Goal: Obtain resource: Obtain resource

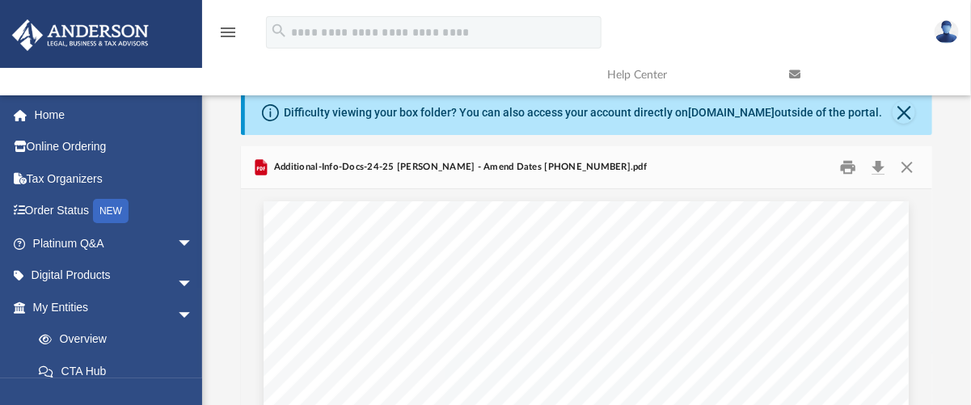
scroll to position [343, 0]
click at [914, 179] on button "Close" at bounding box center [907, 166] width 29 height 25
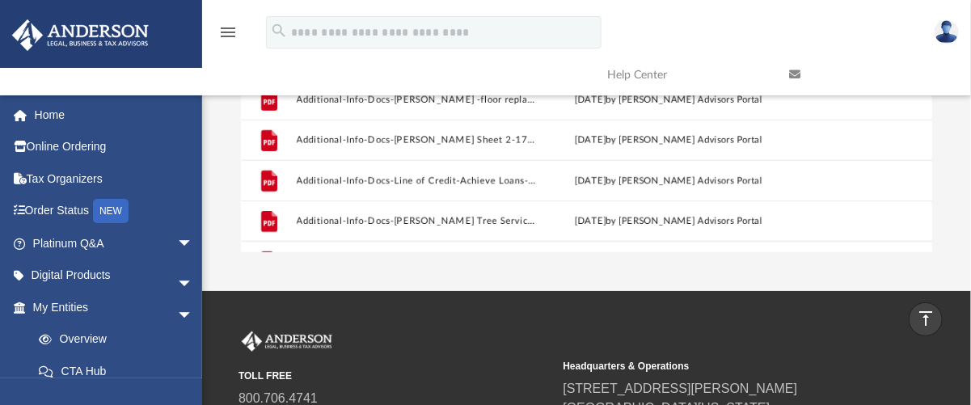
scroll to position [0, 0]
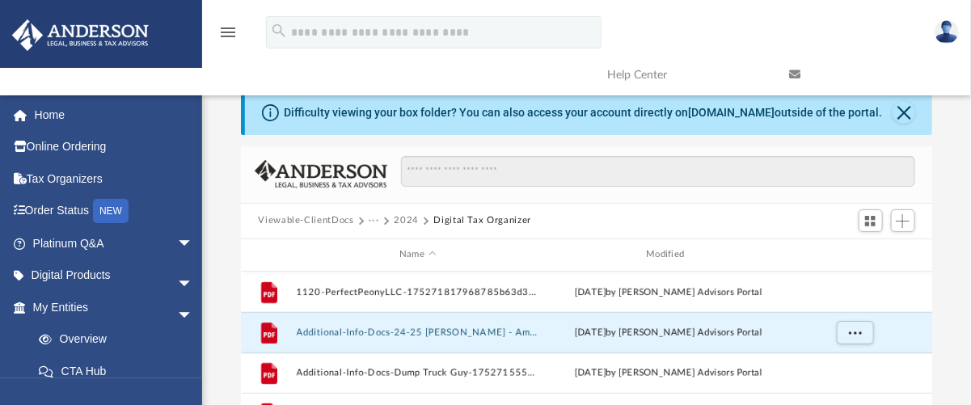
click at [927, 308] on div "Scroll to top vertical_align_top" at bounding box center [926, 319] width 34 height 34
click at [925, 304] on div "Scroll to top vertical_align_top" at bounding box center [926, 319] width 34 height 34
drag, startPoint x: 923, startPoint y: 315, endPoint x: 927, endPoint y: 304, distance: 11.8
click at [927, 304] on div "Scroll to top vertical_align_top" at bounding box center [926, 319] width 34 height 34
click at [926, 303] on div "Scroll to top vertical_align_top" at bounding box center [926, 319] width 34 height 34
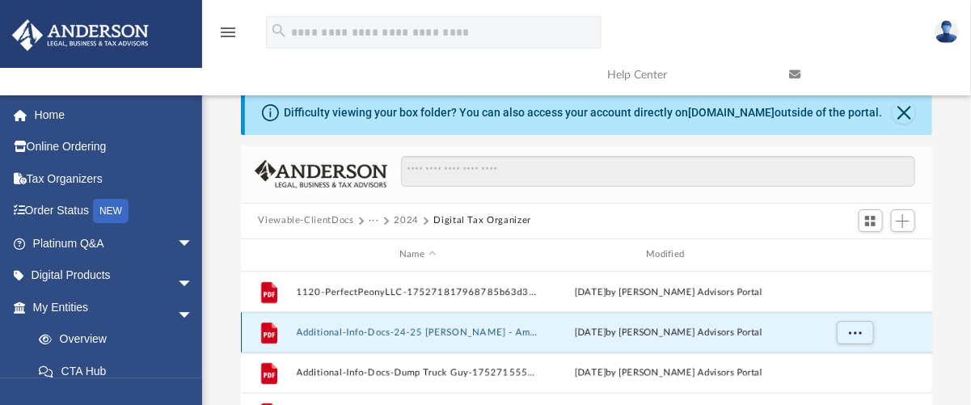
click at [573, 340] on div "[DATE] by [PERSON_NAME] Advisors Portal" at bounding box center [668, 332] width 243 height 15
click at [272, 336] on icon "grid" at bounding box center [268, 333] width 11 height 5
click at [276, 343] on icon "grid" at bounding box center [268, 332] width 16 height 21
click at [508, 337] on button "Additional-Info-Docs-24-25 [PERSON_NAME] - Amend Dates [PHONE_NUMBER].pdf" at bounding box center [417, 332] width 243 height 11
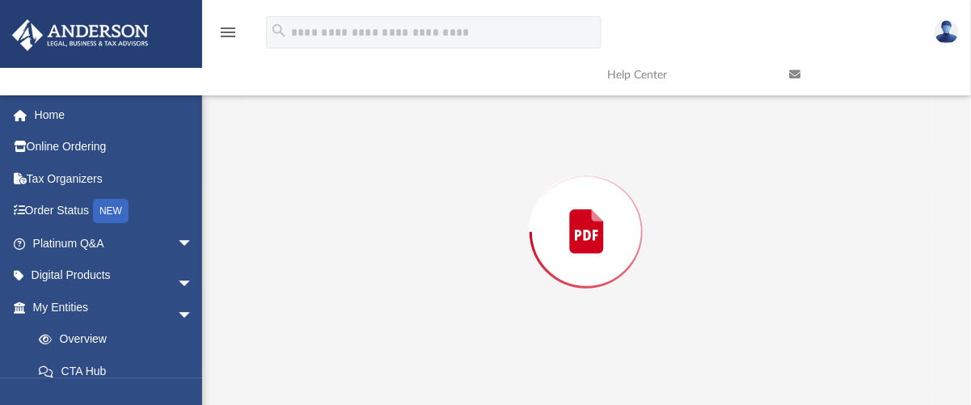
click at [508, 349] on div "Preview" at bounding box center [587, 231] width 692 height 417
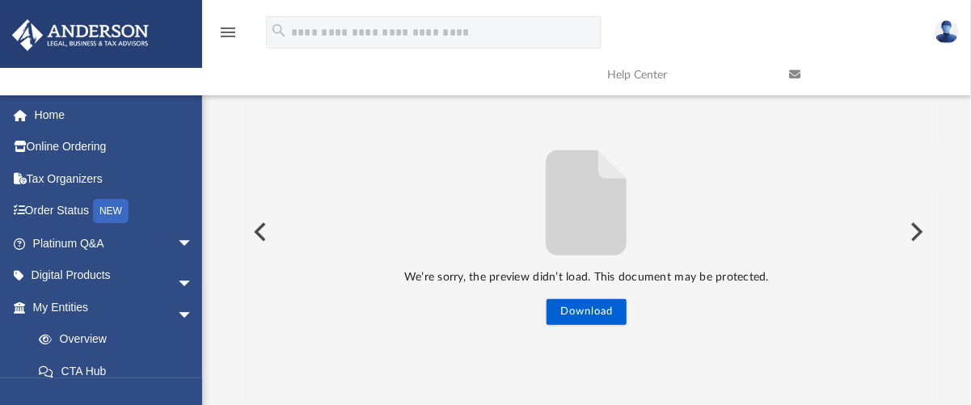
scroll to position [208, 0]
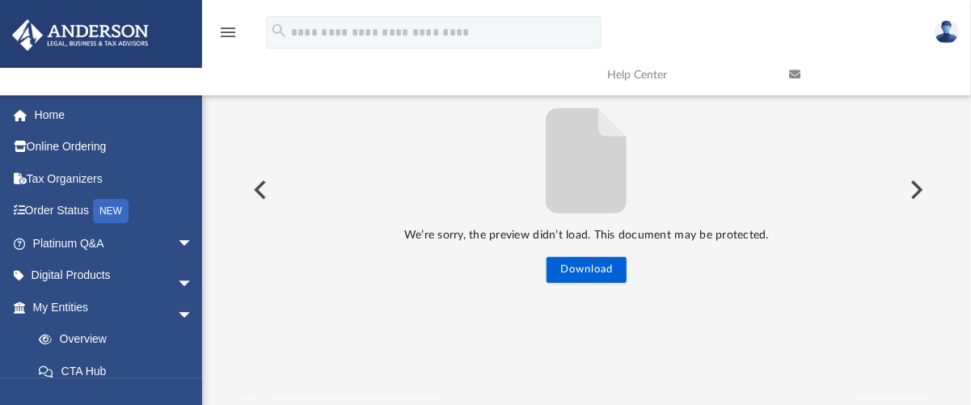
click at [918, 207] on button "Preview" at bounding box center [915, 189] width 36 height 45
click at [424, 222] on div "We’re sorry, the preview didn’t load. This document may be protected. Download" at bounding box center [587, 190] width 692 height 188
click at [54, 112] on link "Home" at bounding box center [114, 115] width 206 height 32
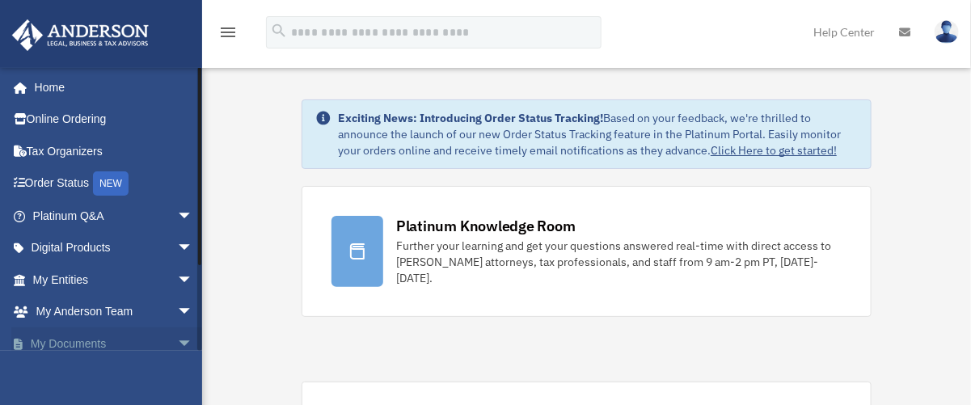
click at [177, 340] on span "arrow_drop_down" at bounding box center [193, 343] width 32 height 33
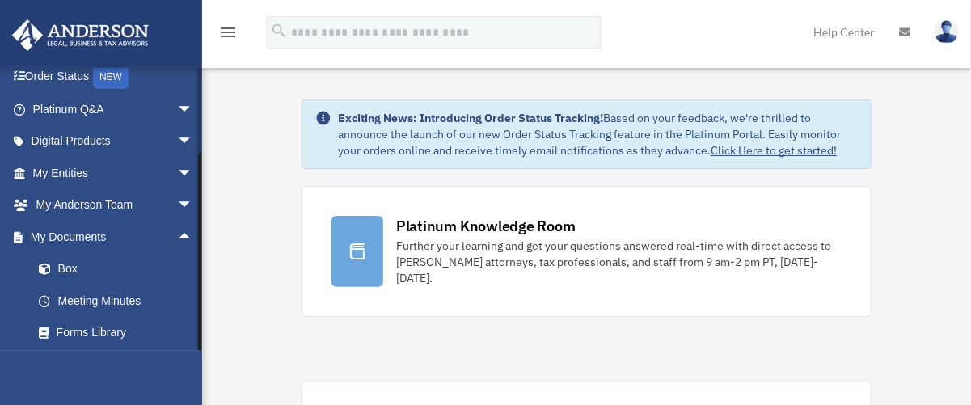
scroll to position [234, 0]
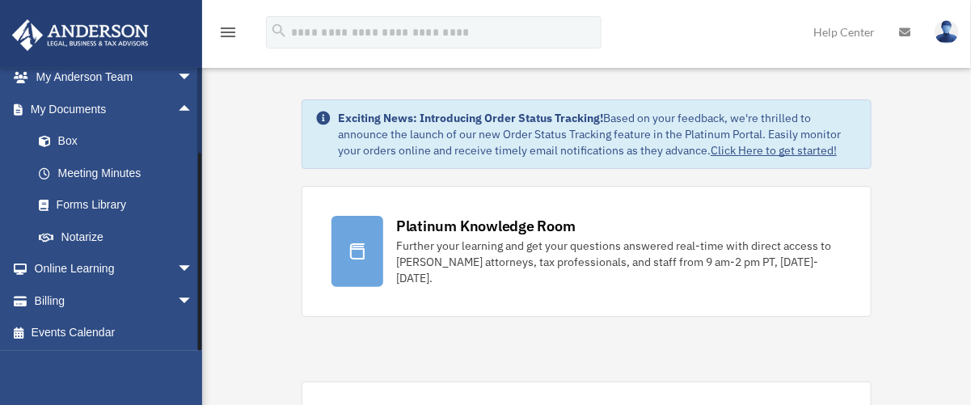
drag, startPoint x: 201, startPoint y: 320, endPoint x: 200, endPoint y: 340, distance: 19.4
click at [200, 340] on div at bounding box center [199, 209] width 5 height 284
click at [96, 141] on link "Box" at bounding box center [120, 141] width 195 height 32
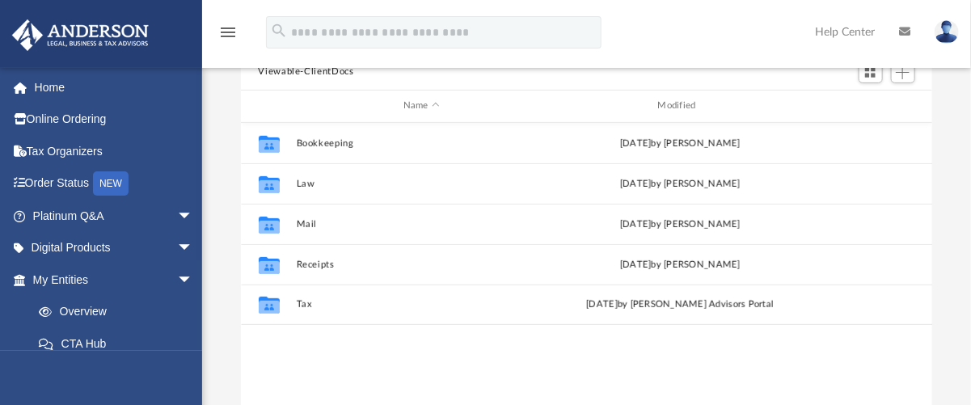
scroll to position [150, 0]
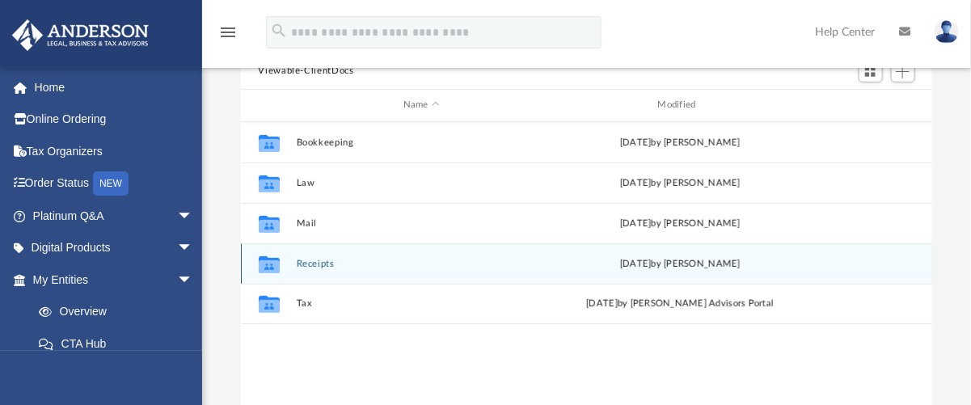
click at [344, 268] on button "Receipts" at bounding box center [421, 263] width 251 height 11
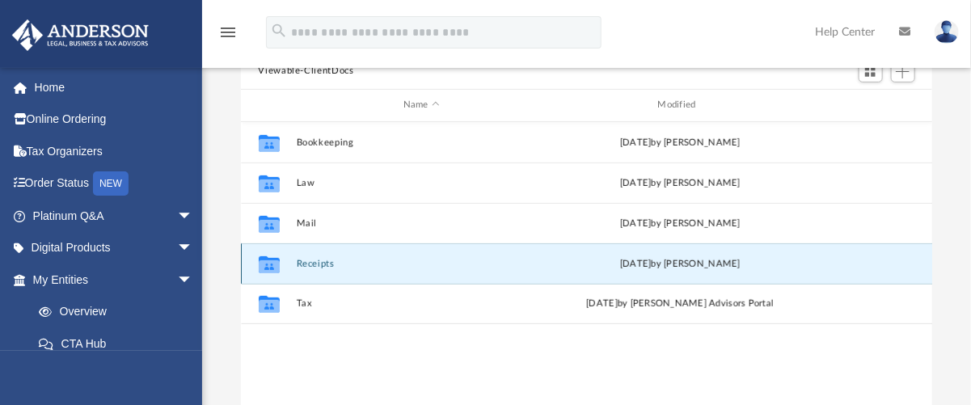
click at [344, 268] on button "Receipts" at bounding box center [421, 263] width 251 height 11
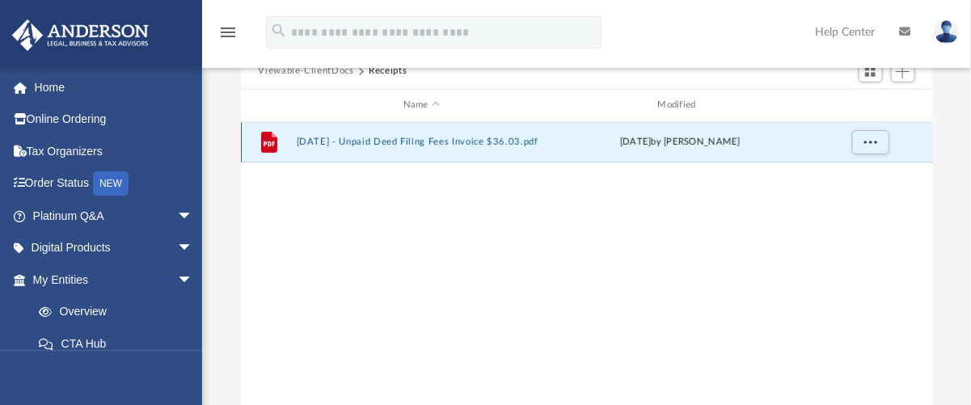
click at [436, 147] on button "2025.07.24 - Unpaid Deed Filing Fees Invoice $36.03.pdf" at bounding box center [421, 142] width 251 height 11
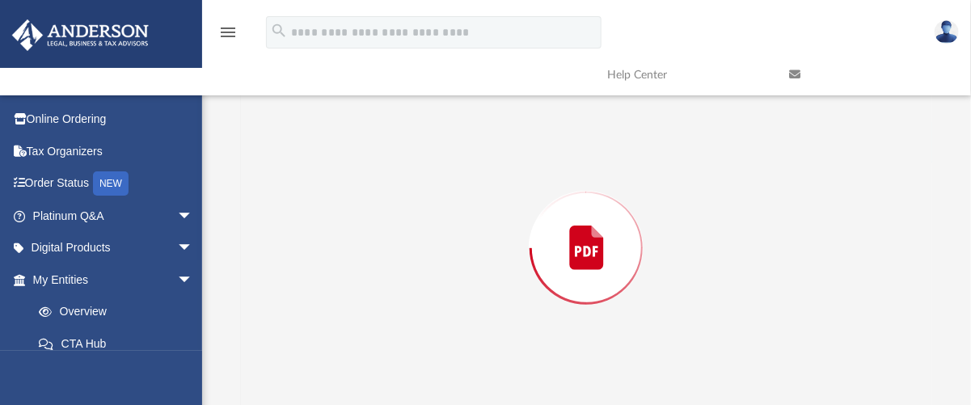
scroll to position [166, 0]
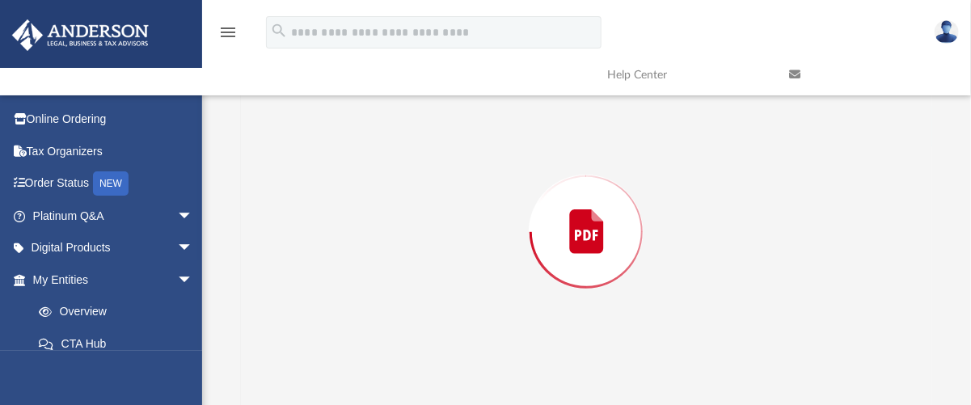
click at [436, 163] on div "Preview" at bounding box center [587, 231] width 692 height 417
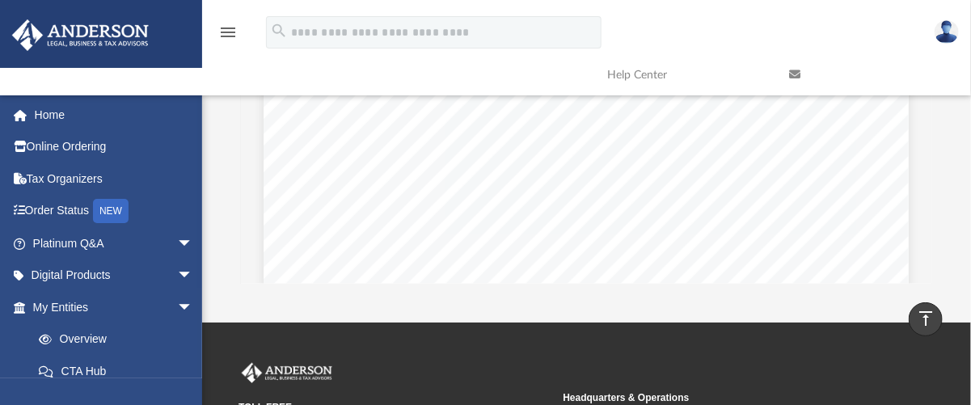
scroll to position [319, 0]
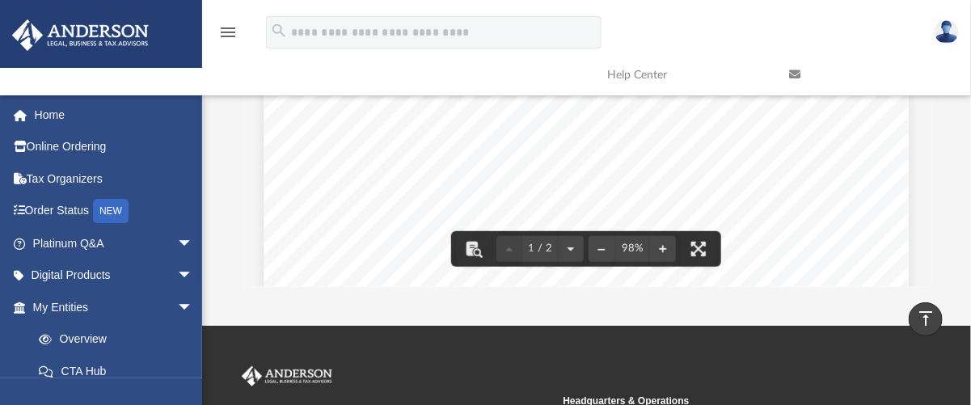
click at [297, 251] on span "Page 1" at bounding box center [298, 247] width 2 height 8
click at [814, 274] on div "Due Date: Invoice Number: 2532268 Deed - 35 Cartertown Road Contact Information…" at bounding box center [586, 299] width 645 height 835
click at [347, 290] on div "Due Date: Invoice Number: 2532268 Deed - 35 Cartertown Road Contact Information…" at bounding box center [586, 299] width 645 height 835
click at [716, 301] on div "Due Date: Invoice Number: 2532268 Deed - 35 Cartertown Road Contact Information…" at bounding box center [586, 299] width 645 height 835
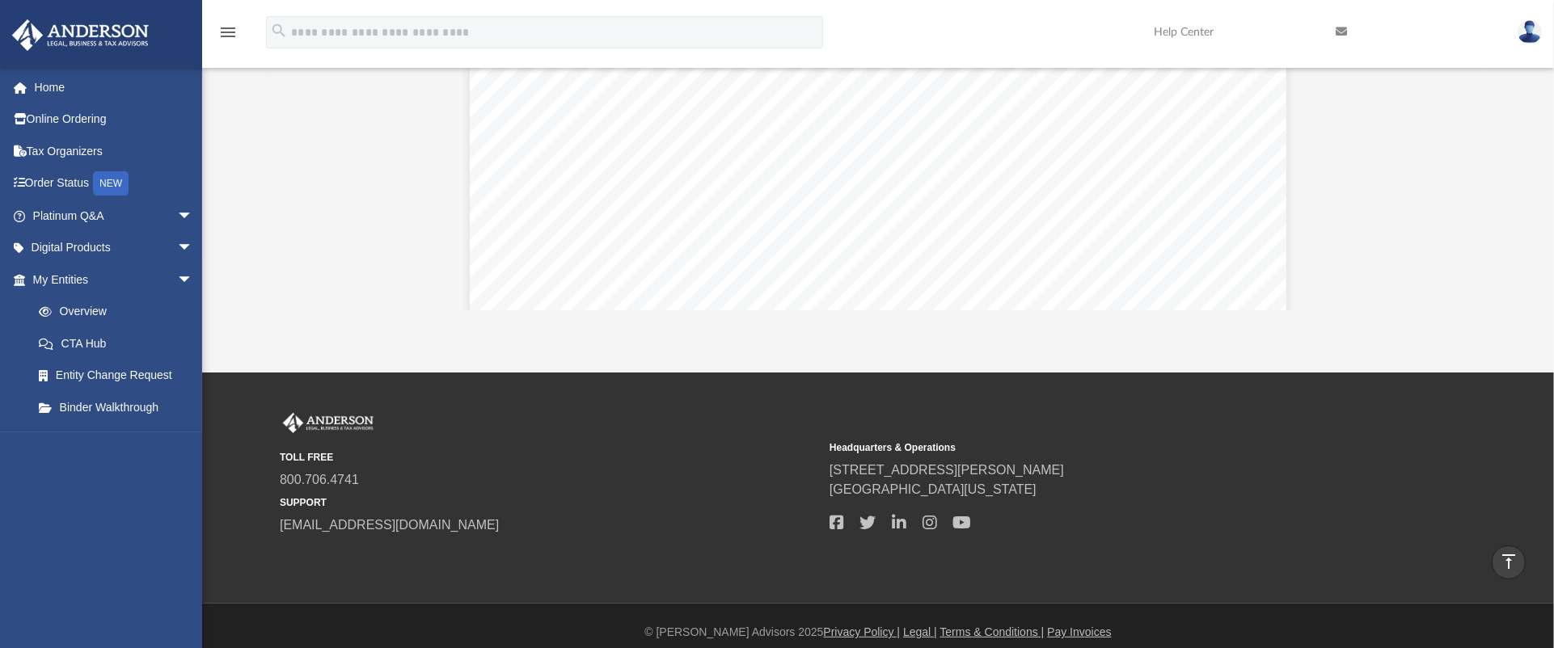
scroll to position [343, 1193]
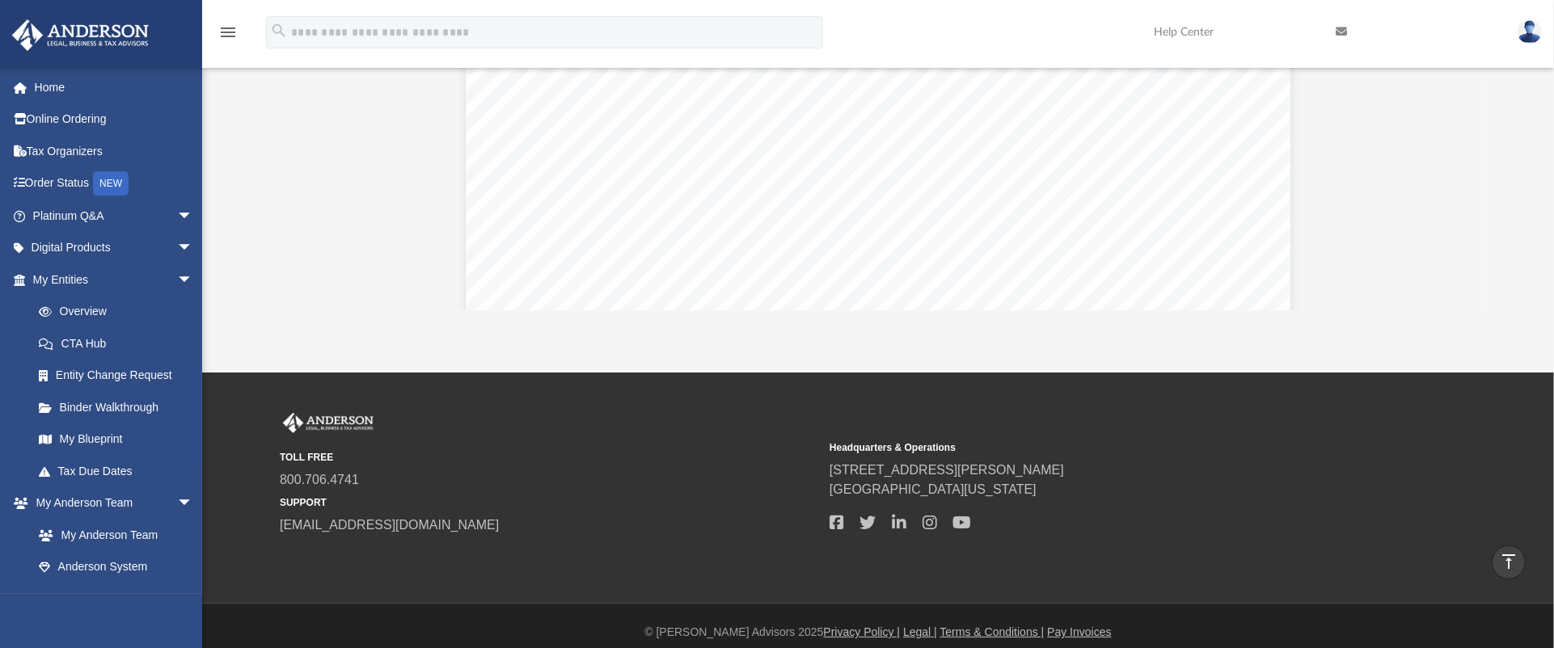
drag, startPoint x: 900, startPoint y: 0, endPoint x: 889, endPoint y: 344, distance: 344.6
click at [889, 344] on div "App jblett049@gmail.com Sign Out jblett049@gmail.com Home Online Ordering Tax O…" at bounding box center [777, 27] width 1554 height 692
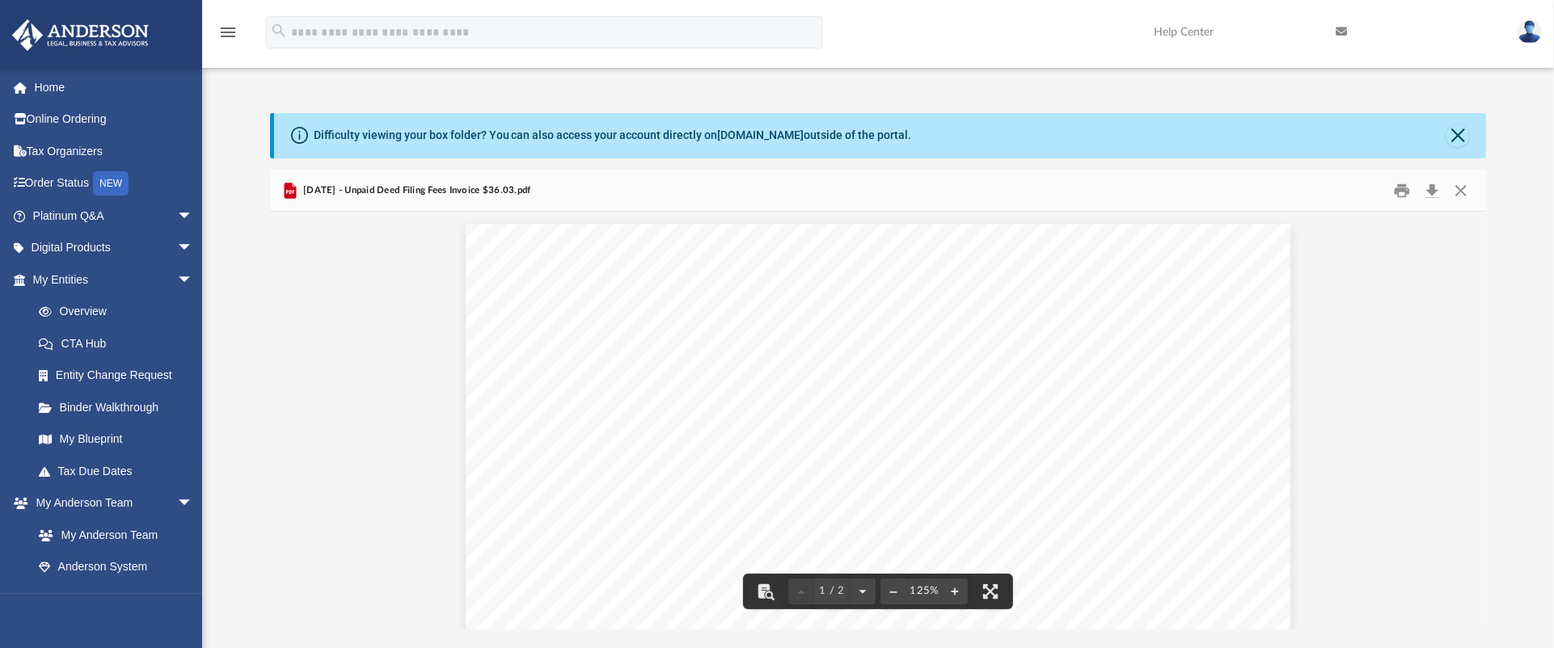
scroll to position [365, 0]
click at [520, 323] on span "Page 1" at bounding box center [521, 327] width 2 height 11
click at [500, 327] on div "Due Date: Invoice Number: 2532268 Deed - 35 Cartertown Road Contact Information…" at bounding box center [878, 392] width 825 height 1067
click at [499, 319] on div "Due Date: Invoice Number: 2532268 Deed - 35 Cartertown Road Contact Information…" at bounding box center [878, 392] width 825 height 1067
click at [617, 356] on div "Due Date: Invoice Number: 2532268 Deed - 35 Cartertown Road Contact Information…" at bounding box center [878, 392] width 825 height 1067
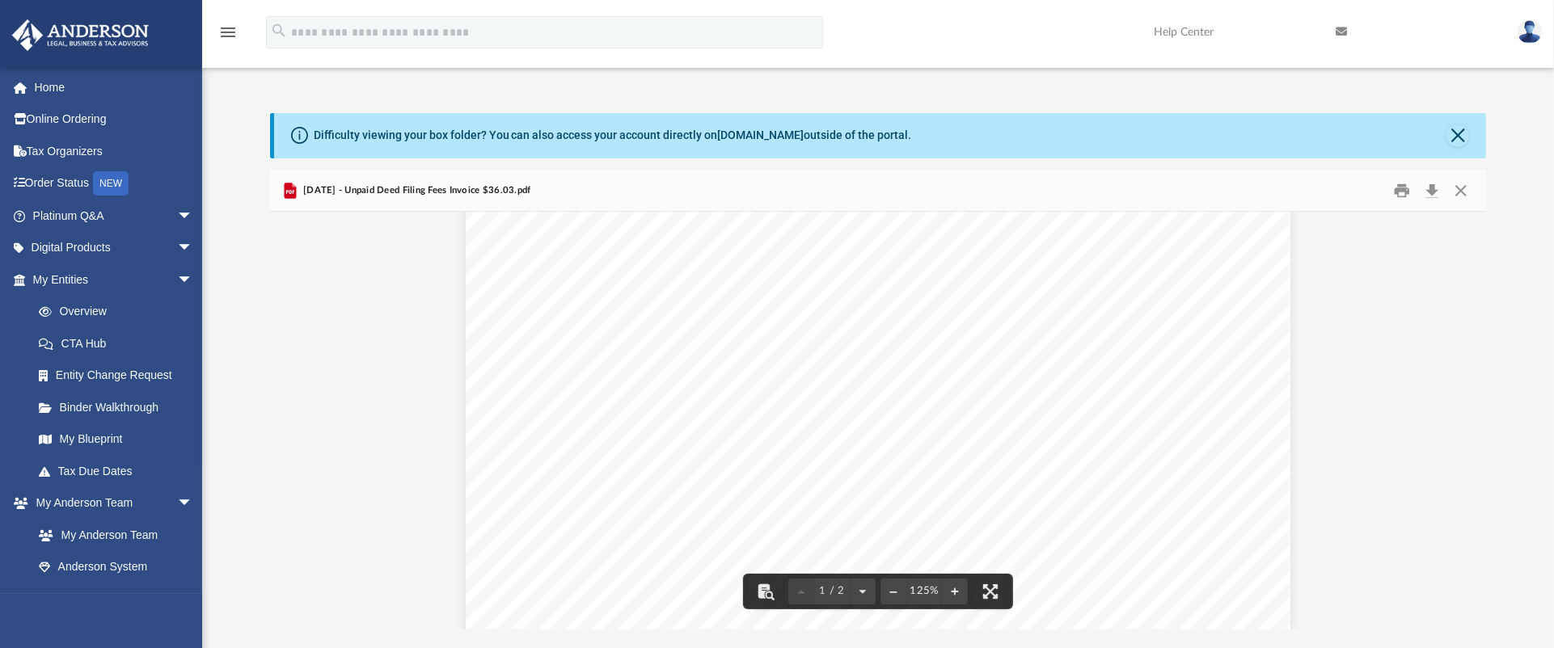
click at [634, 361] on div "Due Date: Invoice Number: 2532268 Deed - 35 Cartertown Road Contact Information…" at bounding box center [878, 392] width 825 height 1067
click at [547, 366] on span "Card Number:" at bounding box center [541, 366] width 62 height 11
click at [970, 135] on button "Close" at bounding box center [1457, 136] width 23 height 23
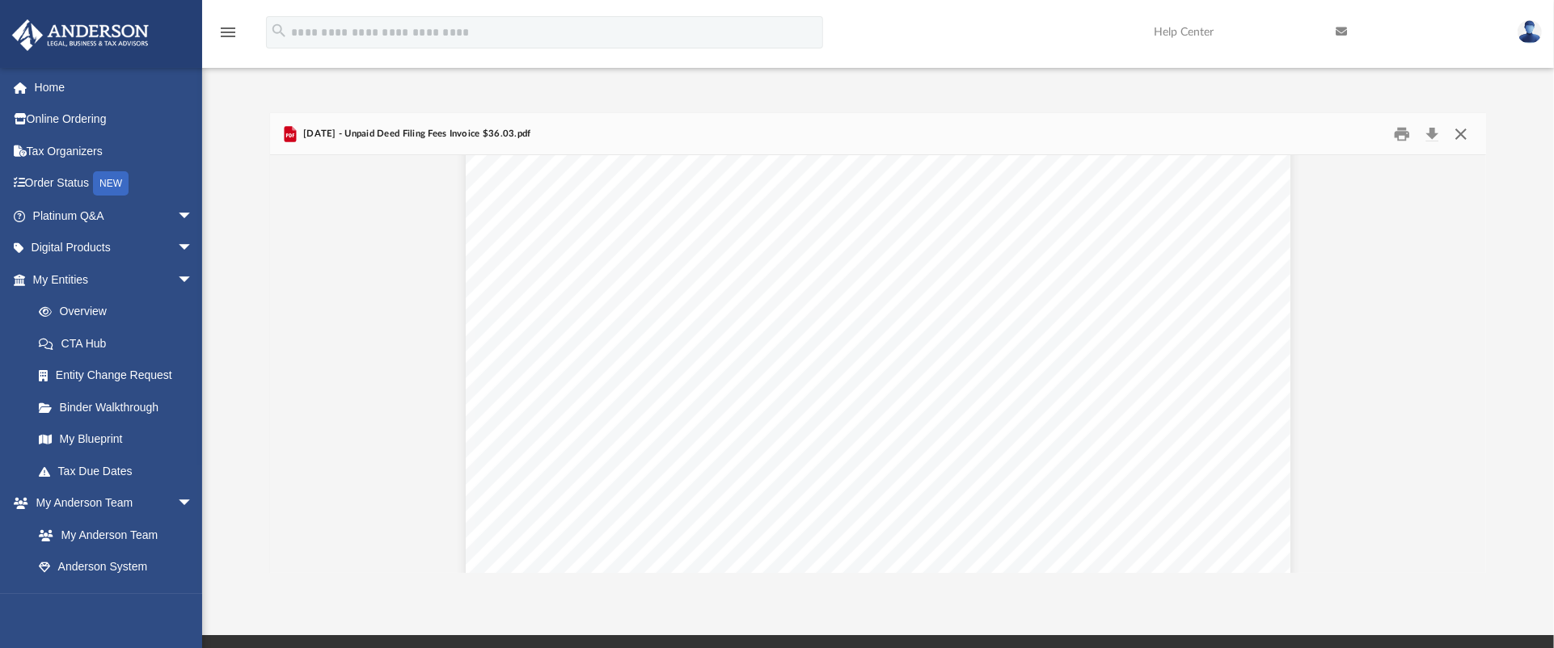
click at [970, 137] on button "Close" at bounding box center [1460, 133] width 29 height 25
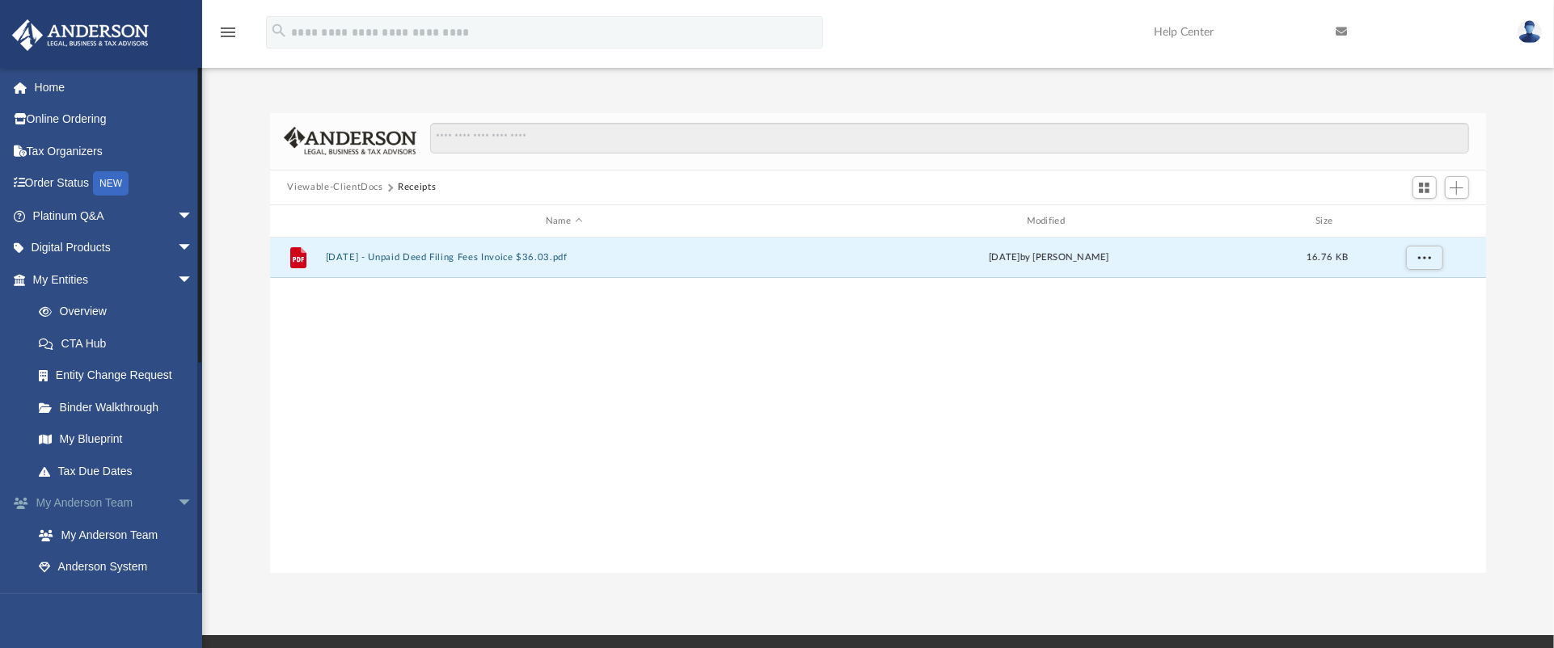
click at [177, 404] on span "arrow_drop_down" at bounding box center [193, 504] width 32 height 33
click at [72, 404] on link "Box" at bounding box center [120, 567] width 195 height 32
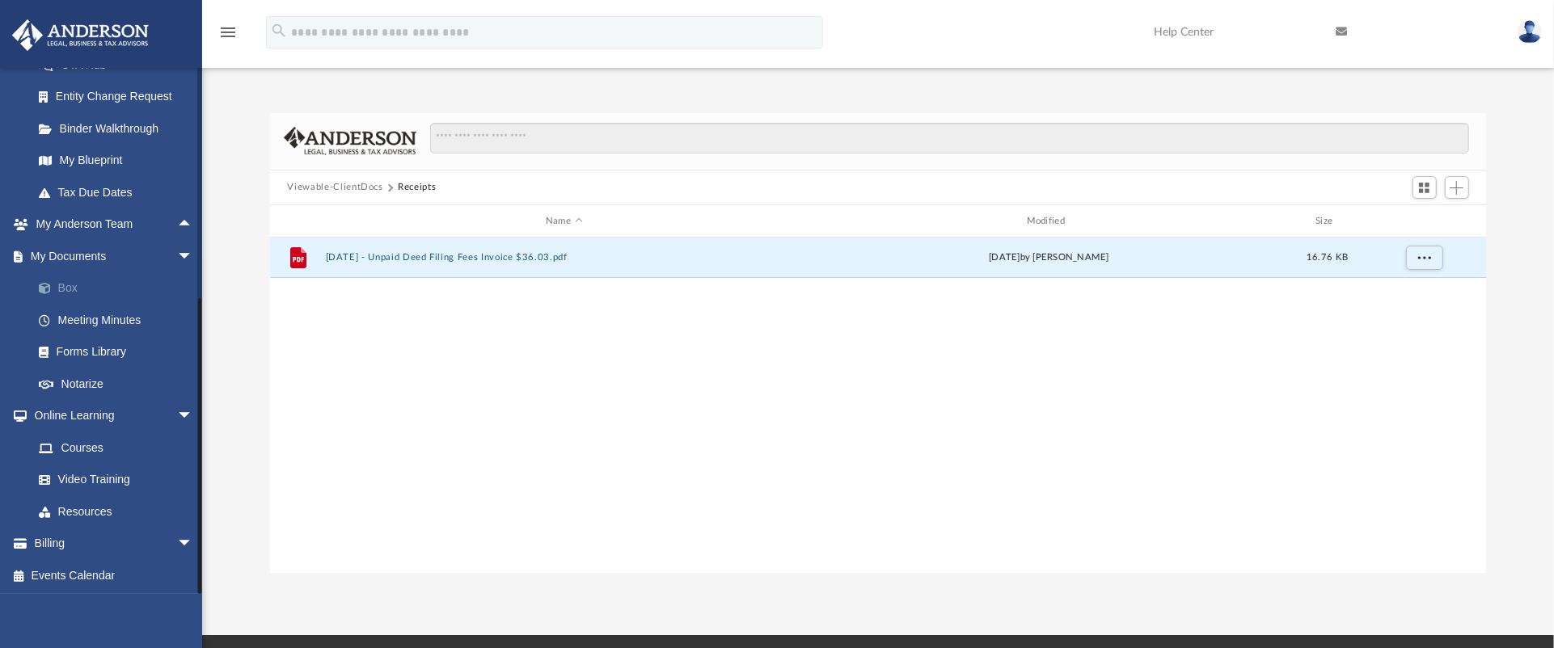
click at [87, 285] on link "Box" at bounding box center [120, 288] width 195 height 32
click at [99, 277] on link "Box" at bounding box center [120, 288] width 195 height 32
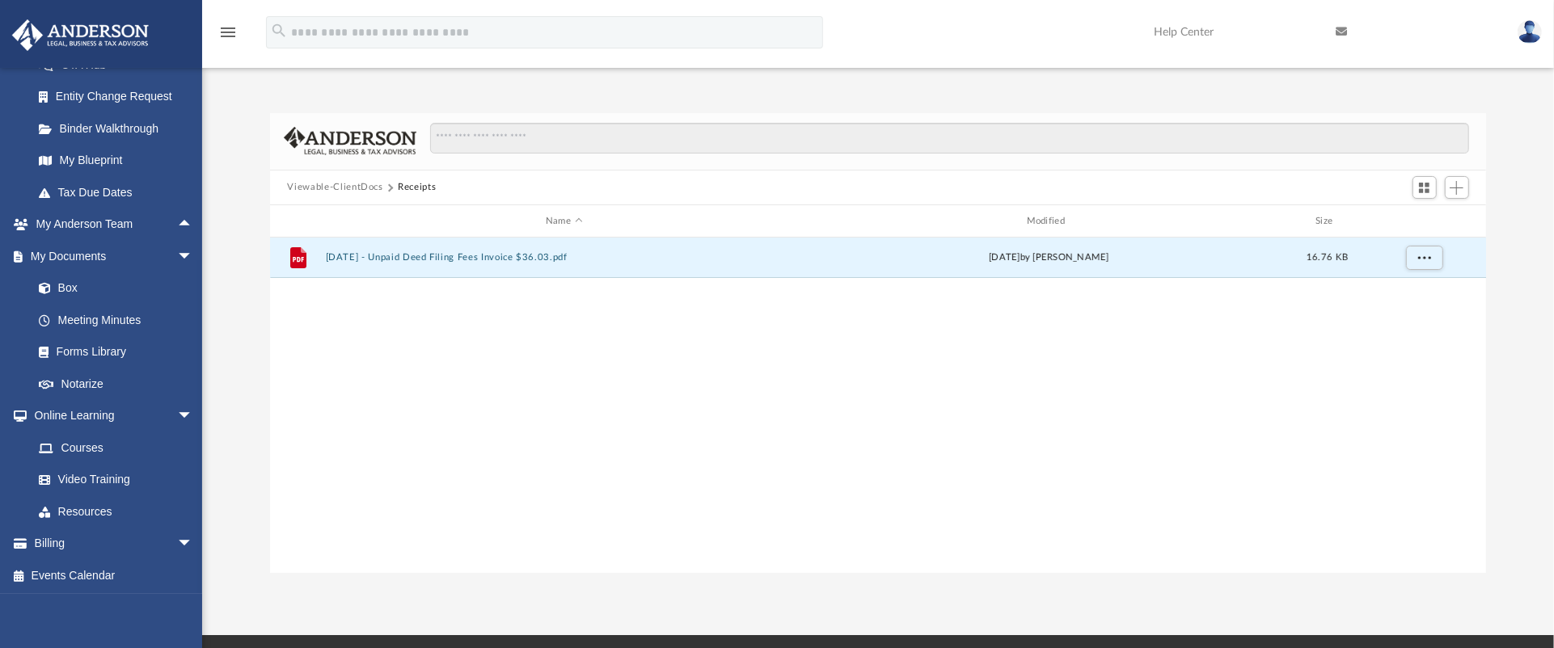
click at [336, 184] on button "Viewable-ClientDocs" at bounding box center [334, 187] width 95 height 15
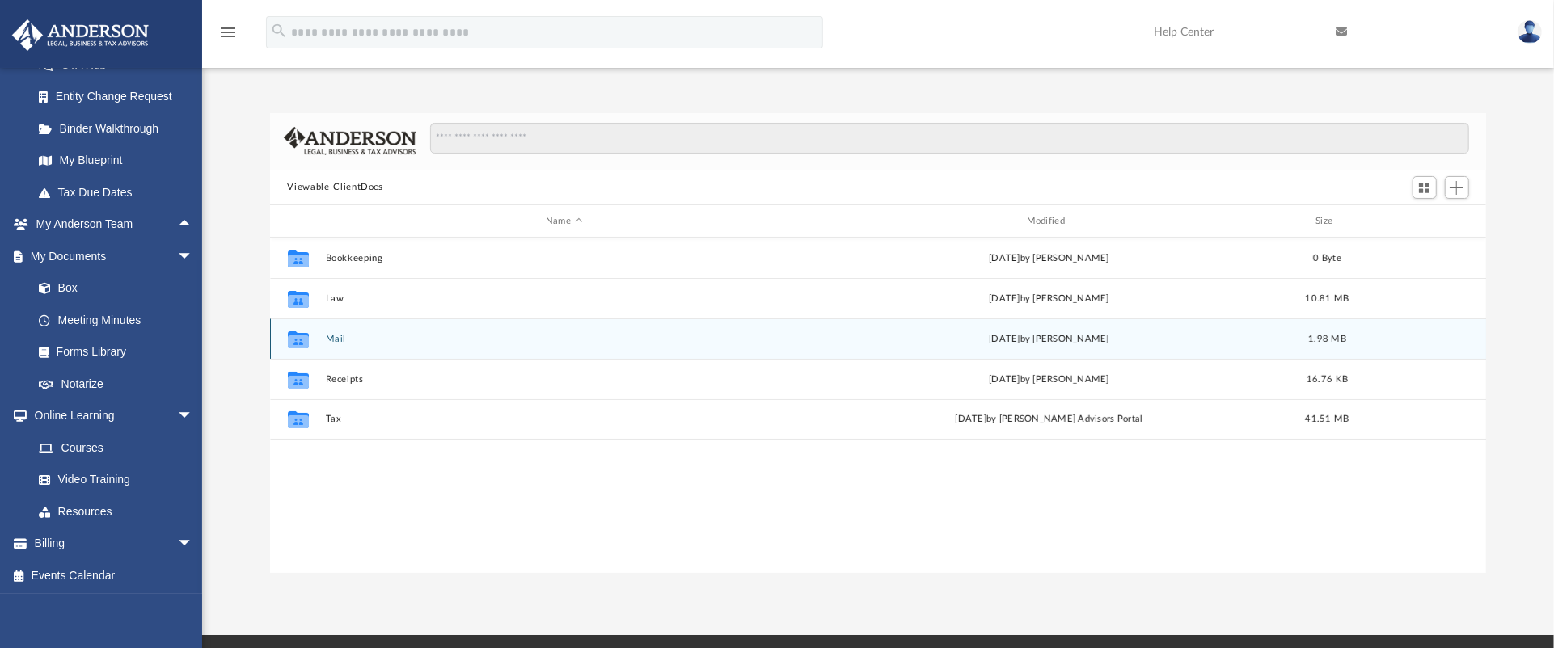
click at [499, 343] on button "Mail" at bounding box center [564, 339] width 478 height 11
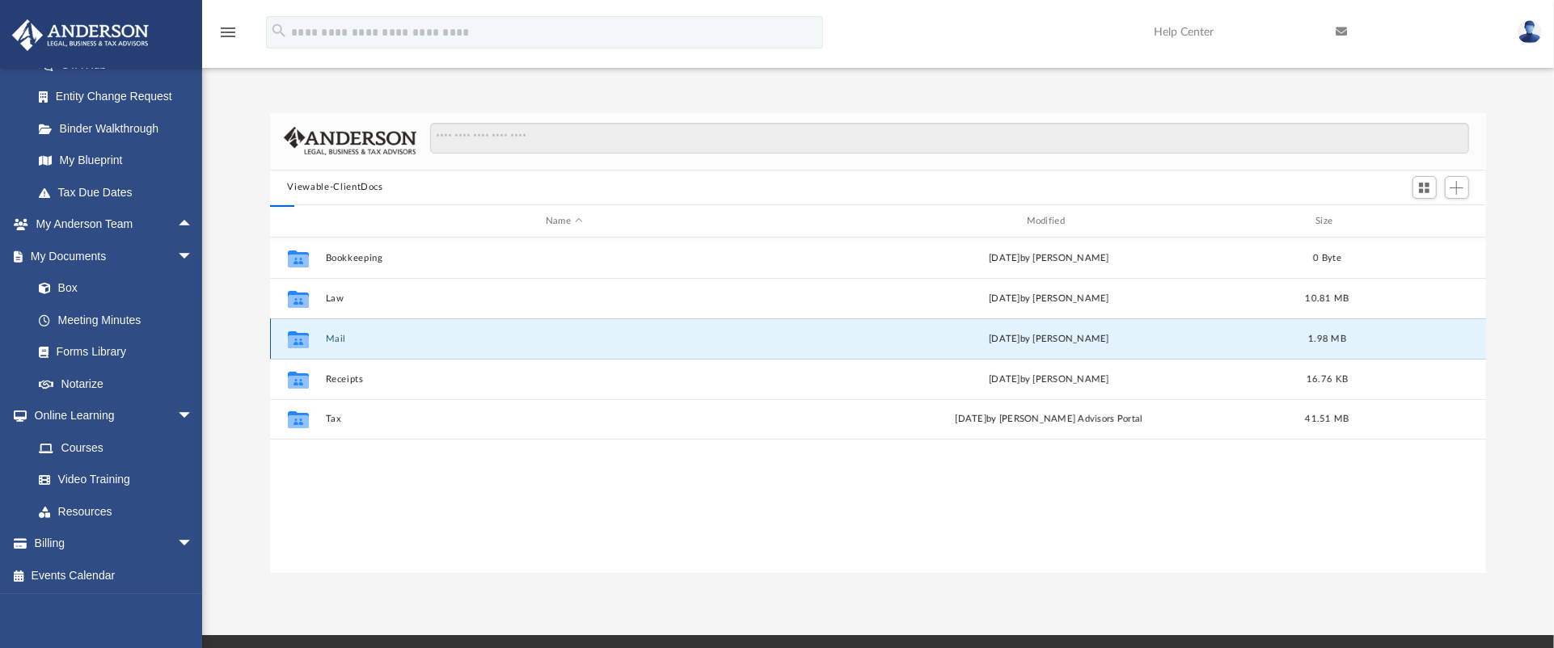
click at [499, 343] on button "Mail" at bounding box center [564, 339] width 478 height 11
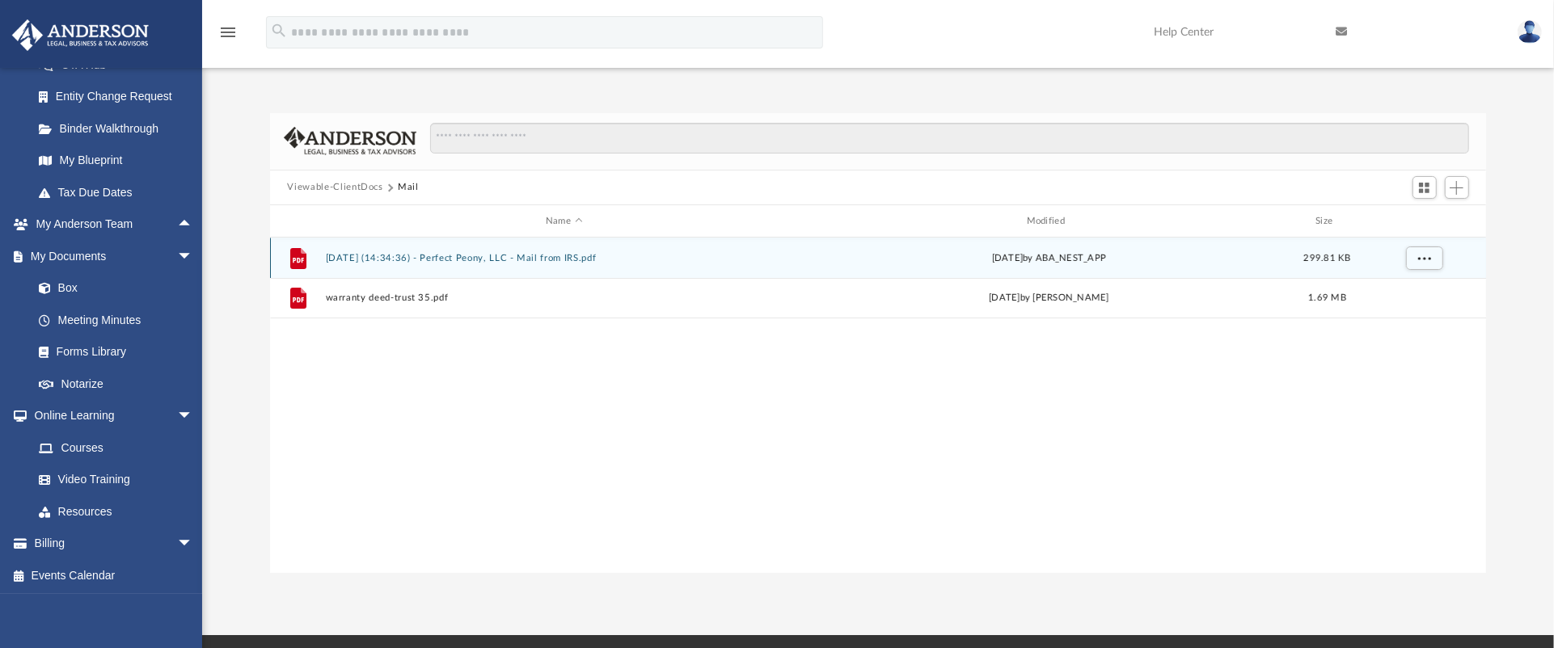
click at [536, 268] on div "File 2025.04.08 (14:34:36) - Perfect Peony, LLC - Mail from IRS.pdf Tue Apr 8 2…" at bounding box center [878, 258] width 1217 height 40
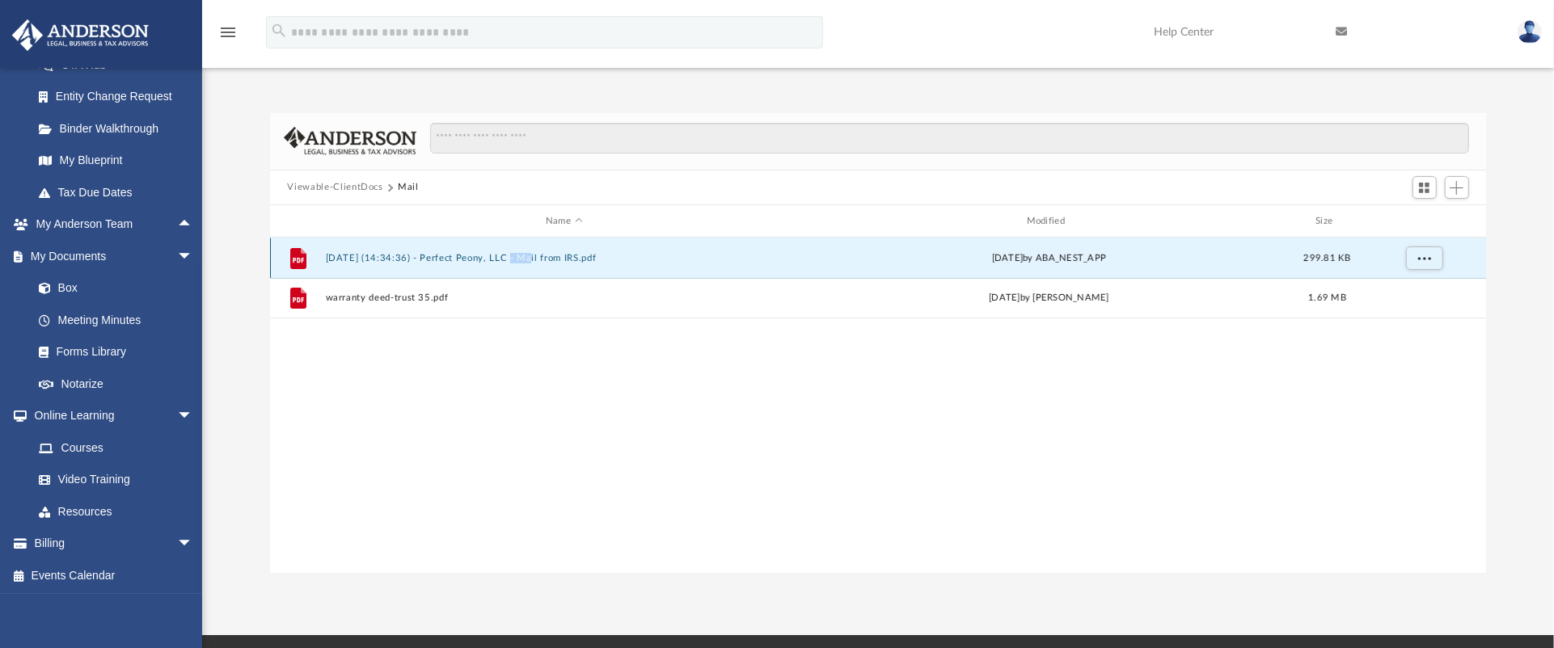
click at [536, 268] on div "File 2025.04.08 (14:34:36) - Perfect Peony, LLC - Mail from IRS.pdf Tue Apr 8 2…" at bounding box center [878, 258] width 1217 height 40
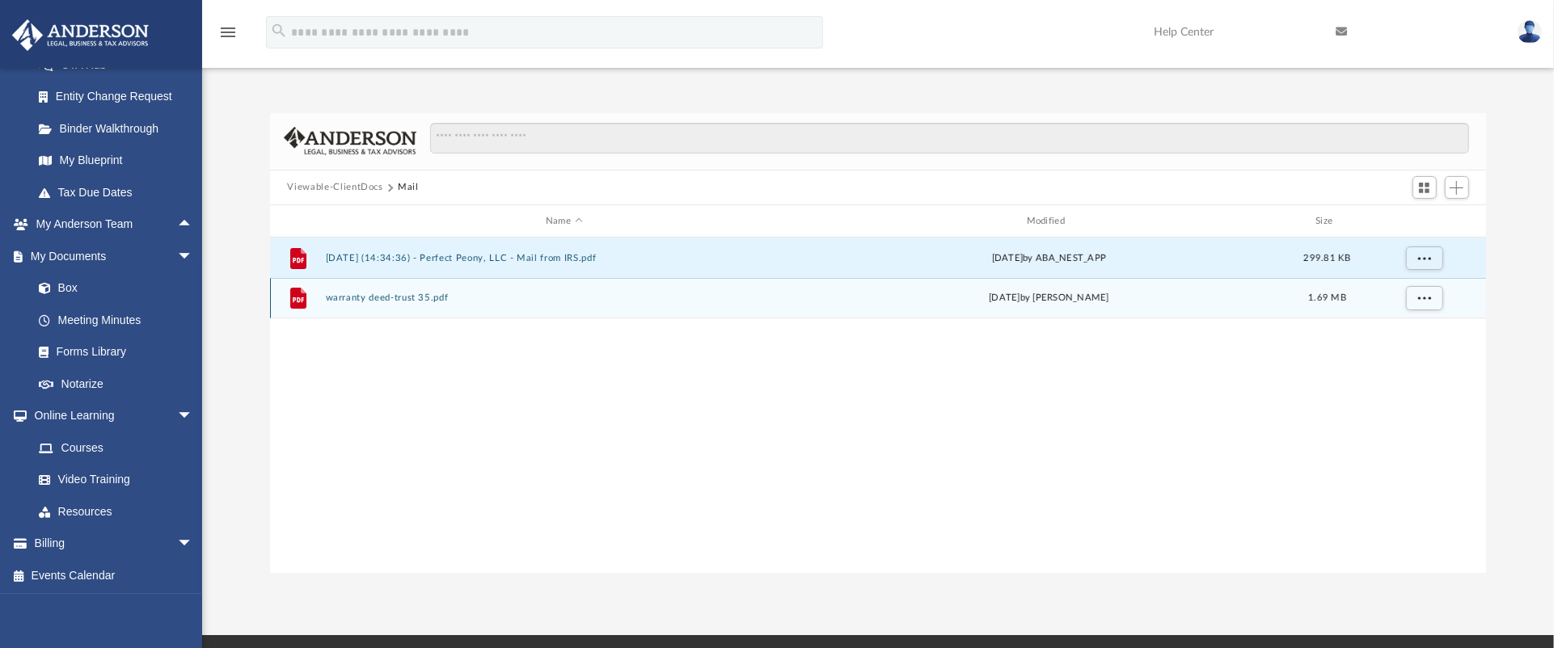
click at [648, 307] on div "File warranty deed-trust 35.pdf Tue May 6 2025 by Jacqueline Lett 1.69 MB" at bounding box center [878, 298] width 1217 height 40
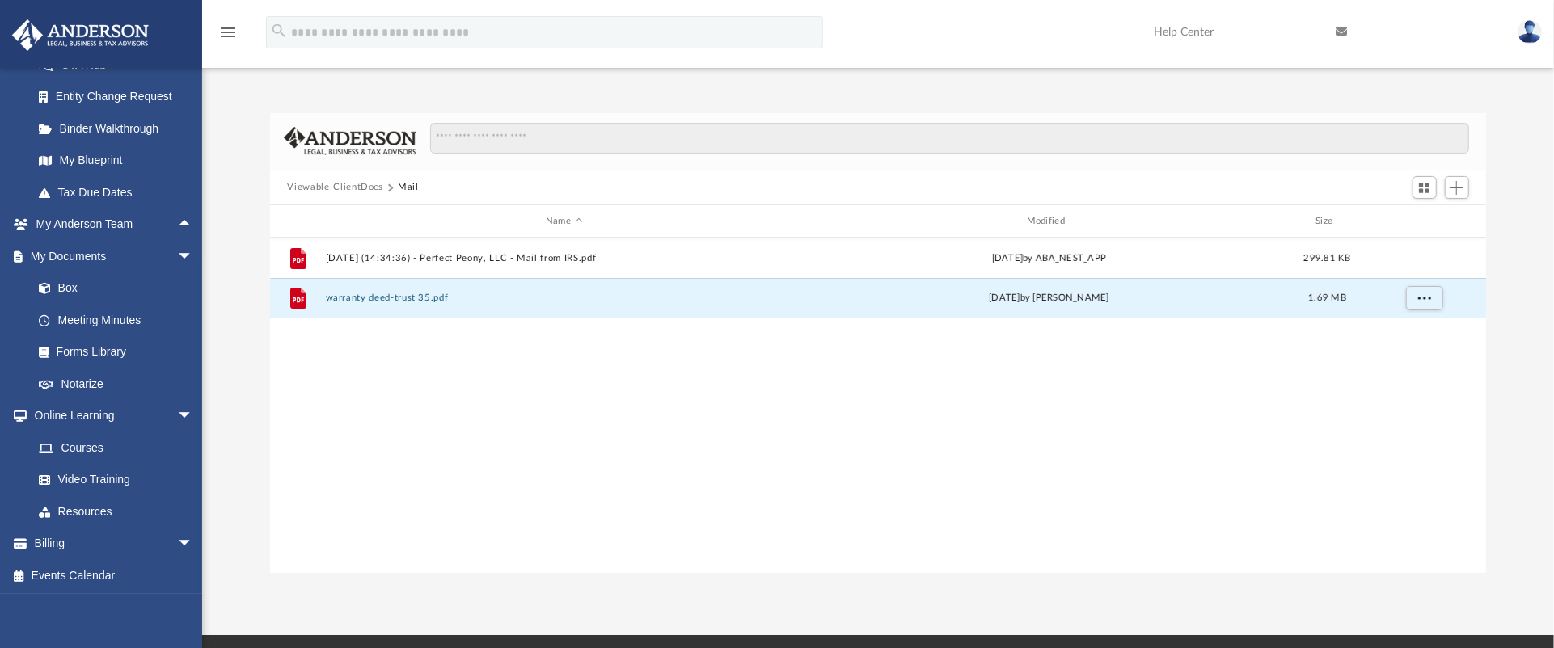
click at [340, 187] on button "Viewable-ClientDocs" at bounding box center [334, 187] width 95 height 15
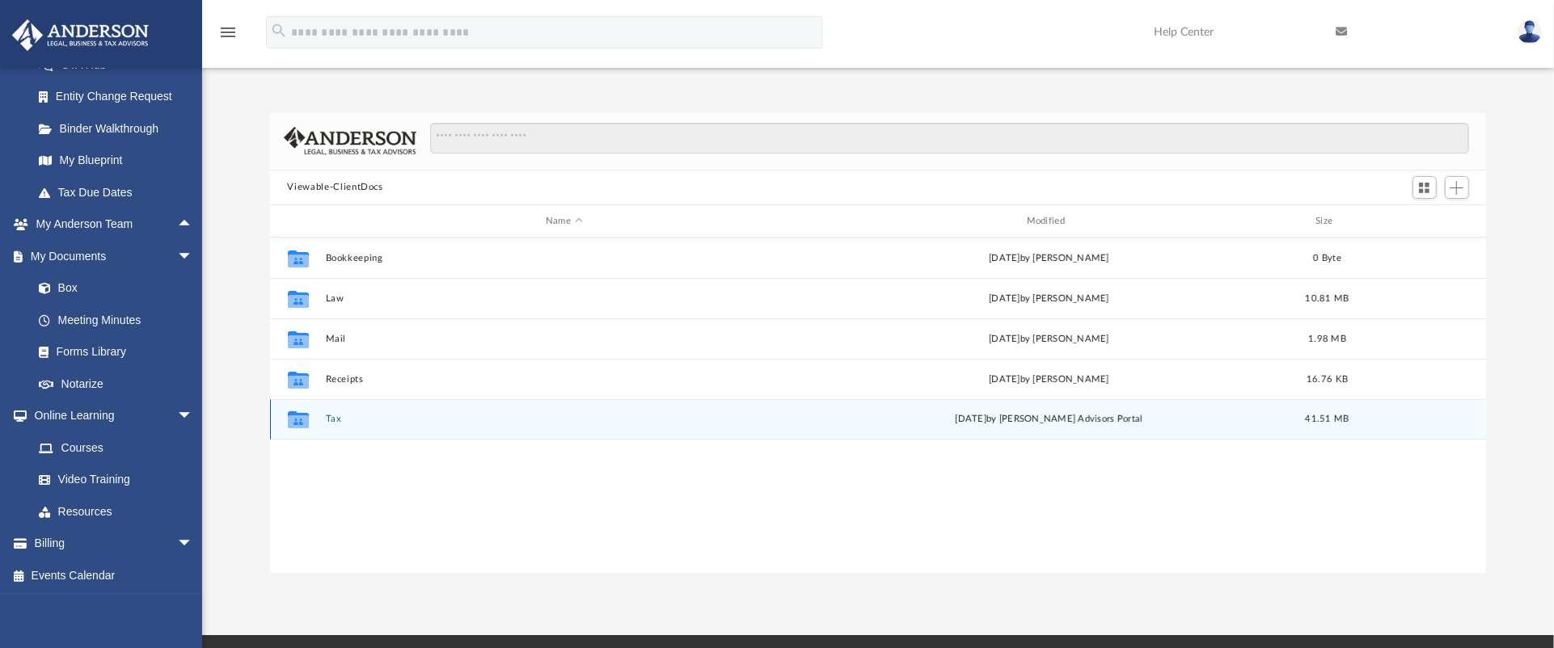
click at [424, 404] on div "Collaborated Folder Tax Wed Jul 16 2025 by Anderson Advisors Portal 41.51 MB" at bounding box center [878, 419] width 1217 height 40
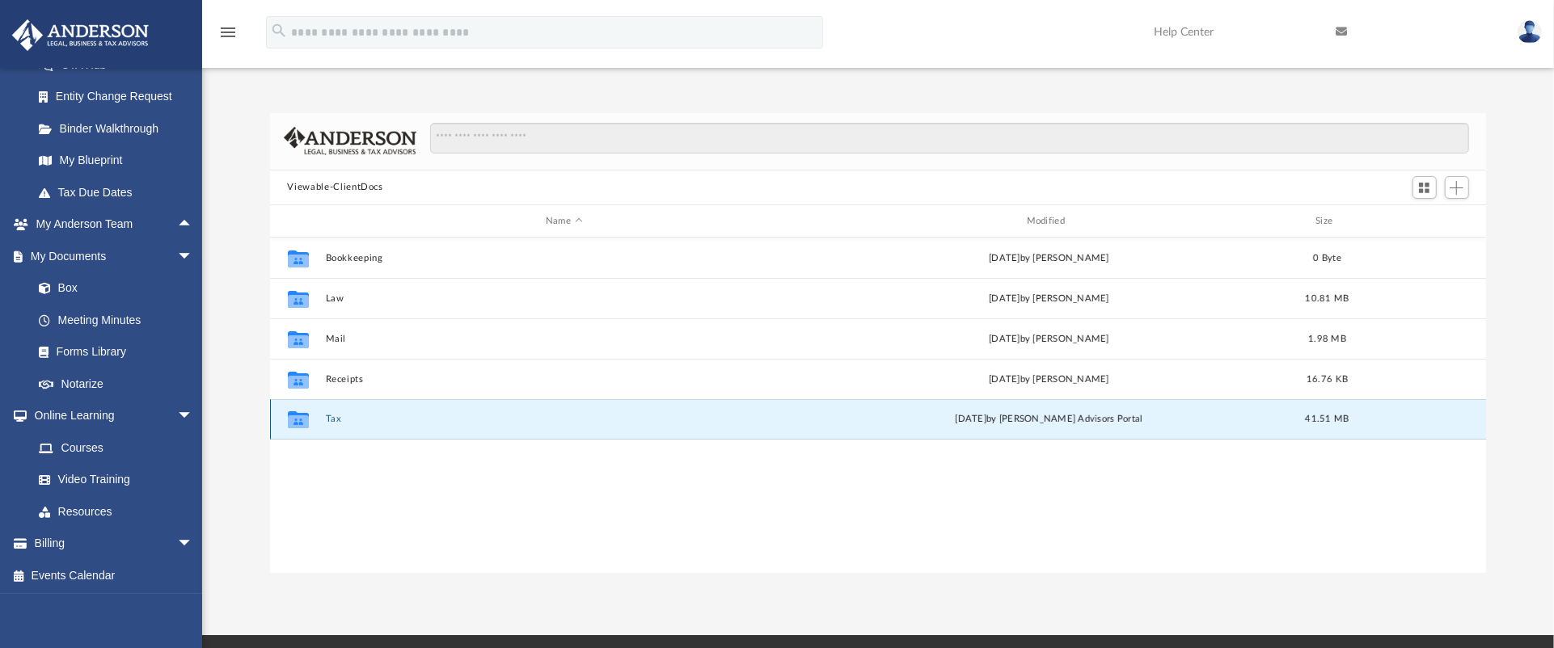
click at [424, 404] on div "Collaborated Folder Tax Wed Jul 16 2025 by Anderson Advisors Portal 41.51 MB" at bounding box center [878, 419] width 1217 height 40
click at [450, 404] on button "Tax" at bounding box center [564, 420] width 478 height 11
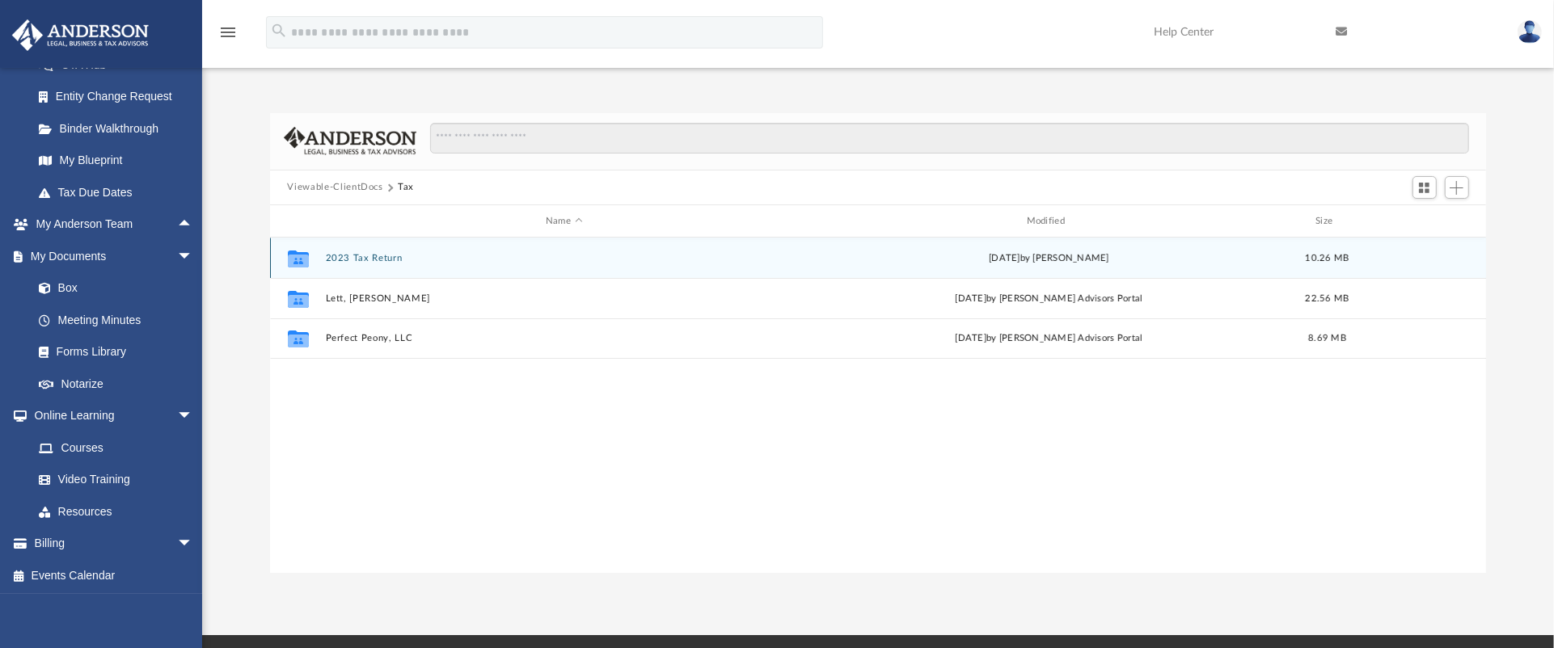
click at [527, 266] on div "Collaborated Folder 2023 Tax Return Thu Feb 27 2025 by Jacqueline Lett 10.26 MB" at bounding box center [878, 258] width 1217 height 40
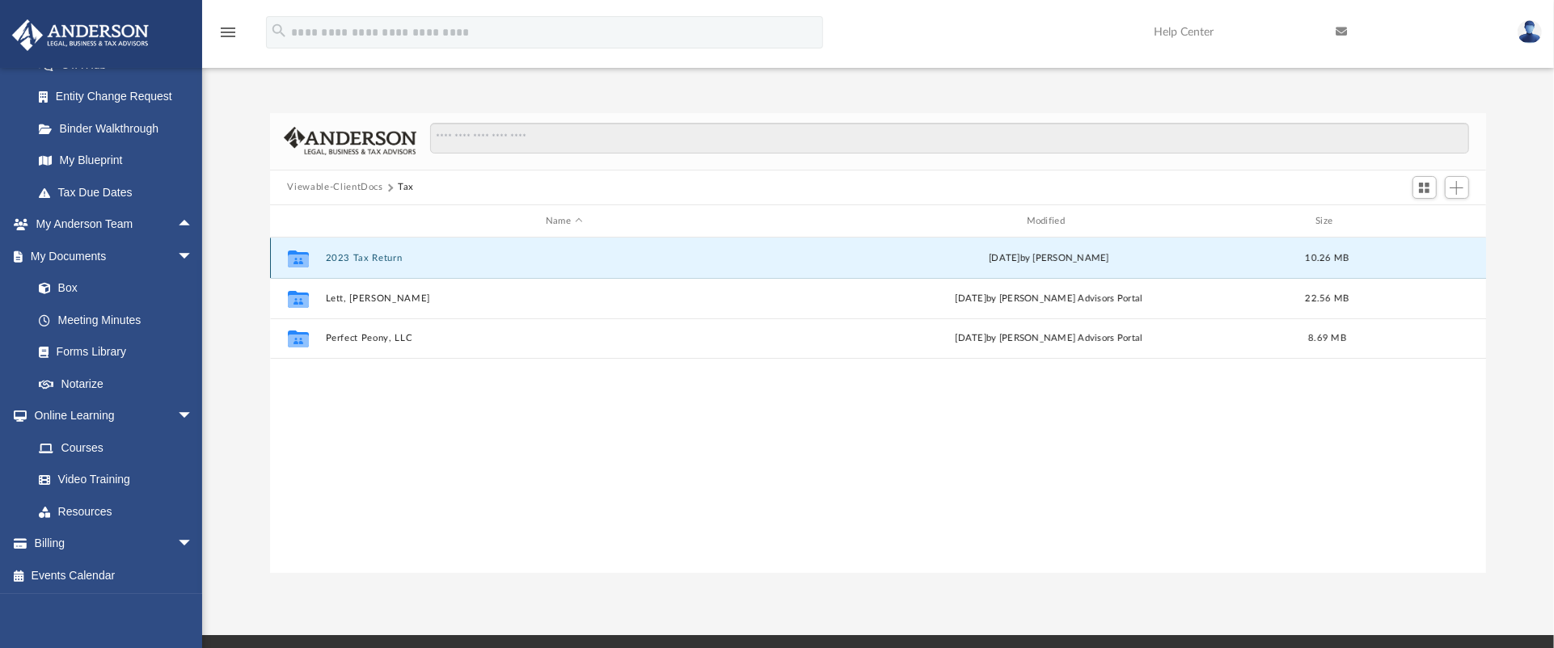
click at [527, 266] on div "Collaborated Folder 2023 Tax Return Thu Feb 27 2025 by Jacqueline Lett 10.26 MB" at bounding box center [878, 258] width 1217 height 40
click at [406, 260] on button "2023 Tax Return" at bounding box center [564, 258] width 478 height 11
click at [408, 259] on button "2023 Tax Return" at bounding box center [564, 258] width 478 height 11
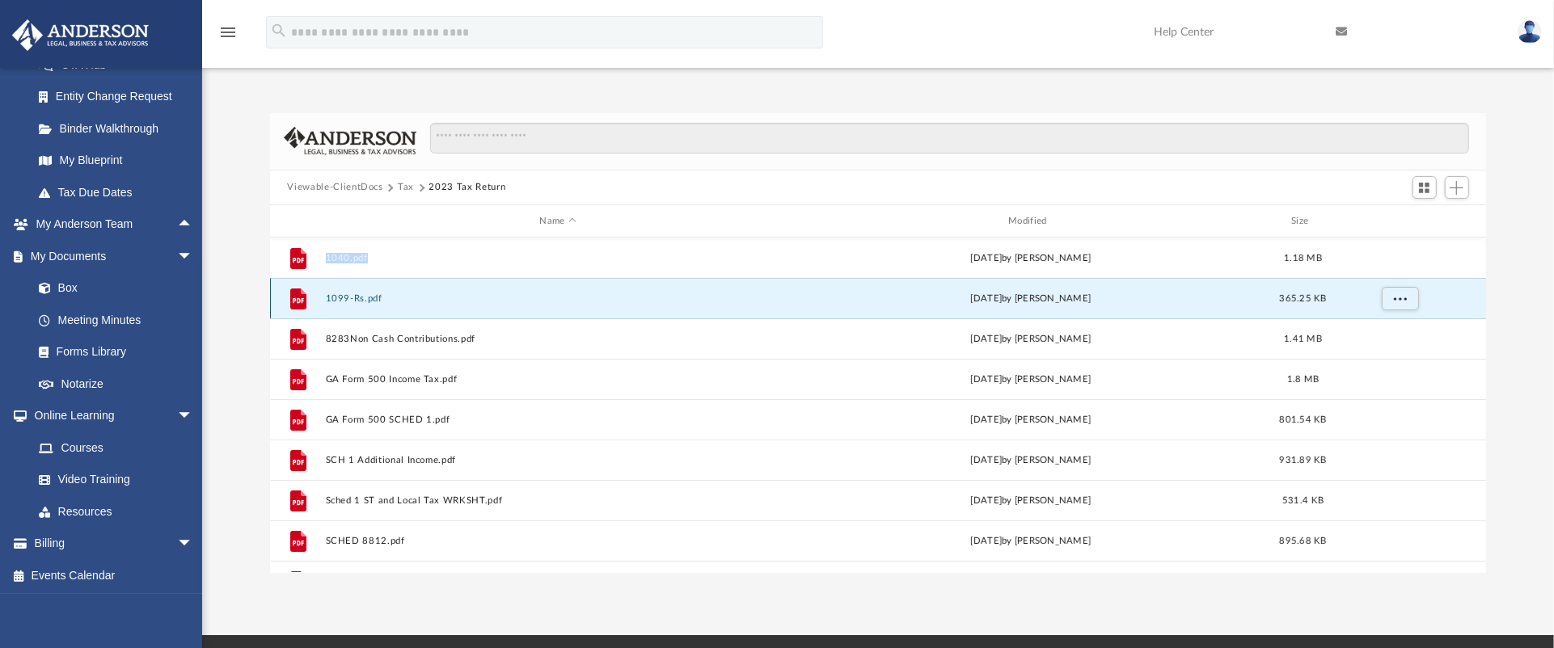
click at [652, 295] on button "1099-Rs.pdf" at bounding box center [558, 298] width 466 height 11
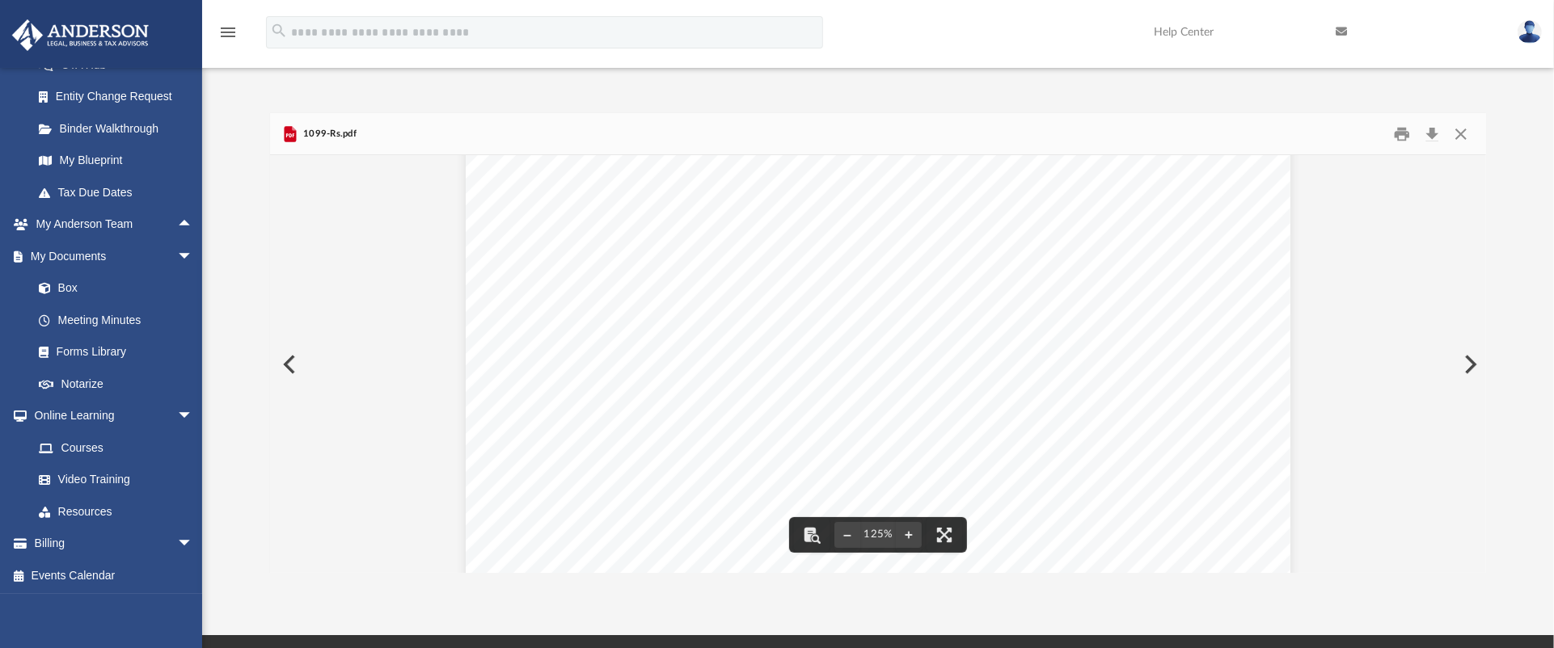
scroll to position [0, 0]
click at [293, 363] on button "Preview" at bounding box center [288, 364] width 36 height 45
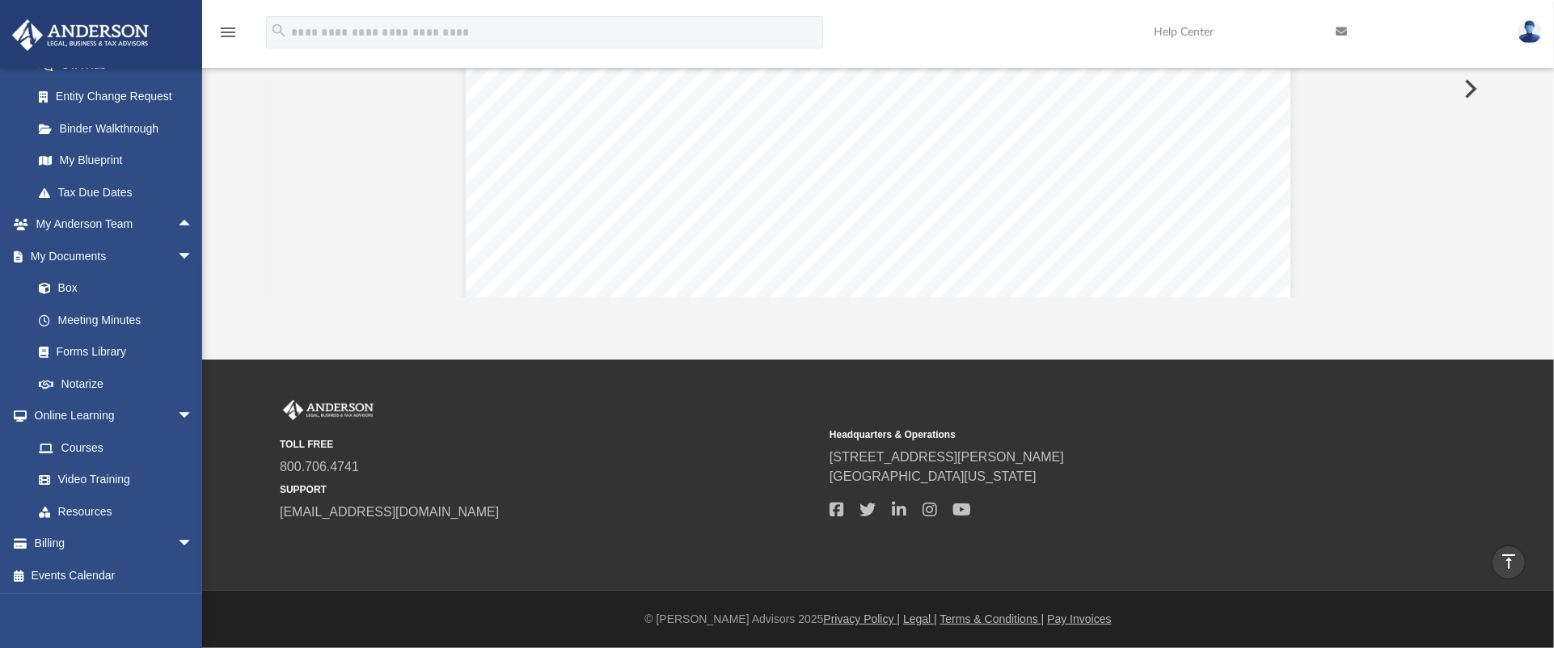
click at [970, 88] on button "Preview" at bounding box center [1469, 88] width 36 height 45
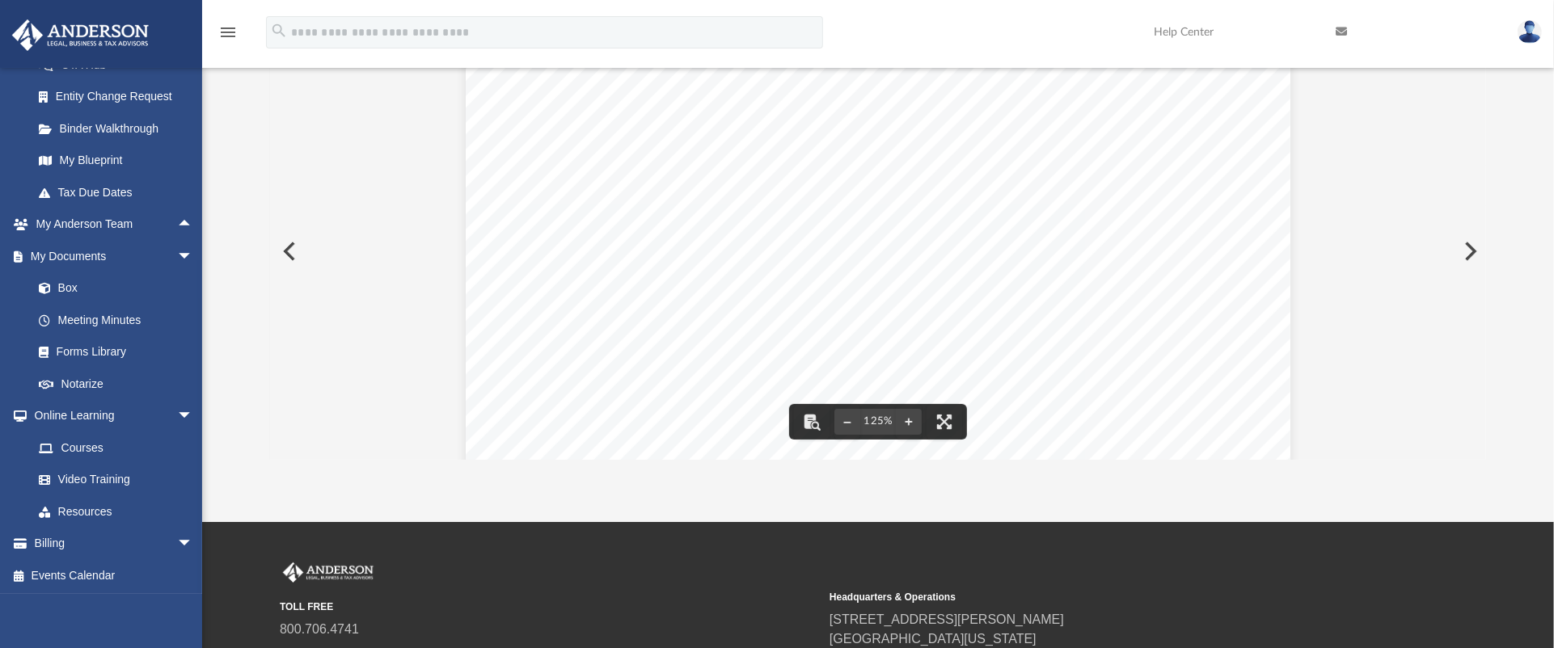
click at [970, 254] on button "Preview" at bounding box center [1469, 251] width 36 height 45
click at [970, 244] on button "Preview" at bounding box center [1469, 251] width 36 height 45
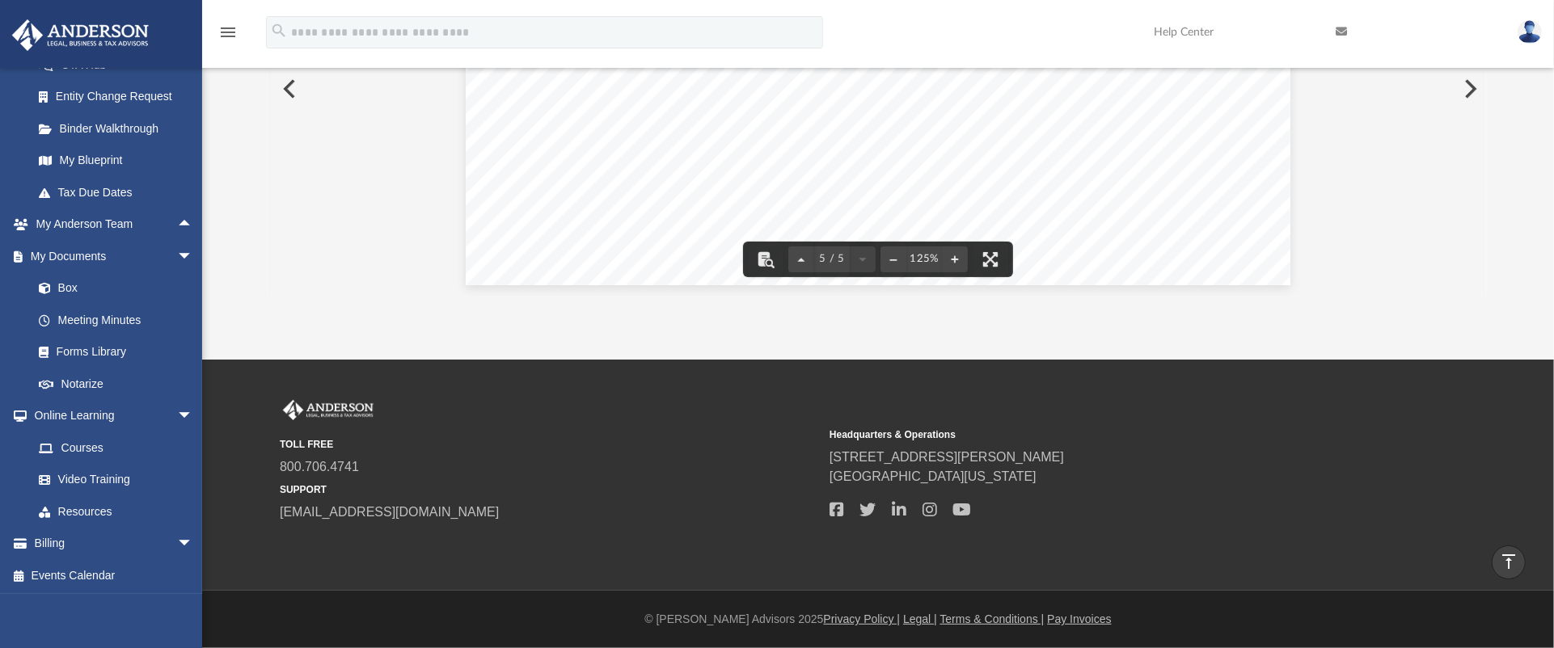
scroll to position [4675, 0]
click at [970, 92] on button "Preview" at bounding box center [1469, 88] width 36 height 45
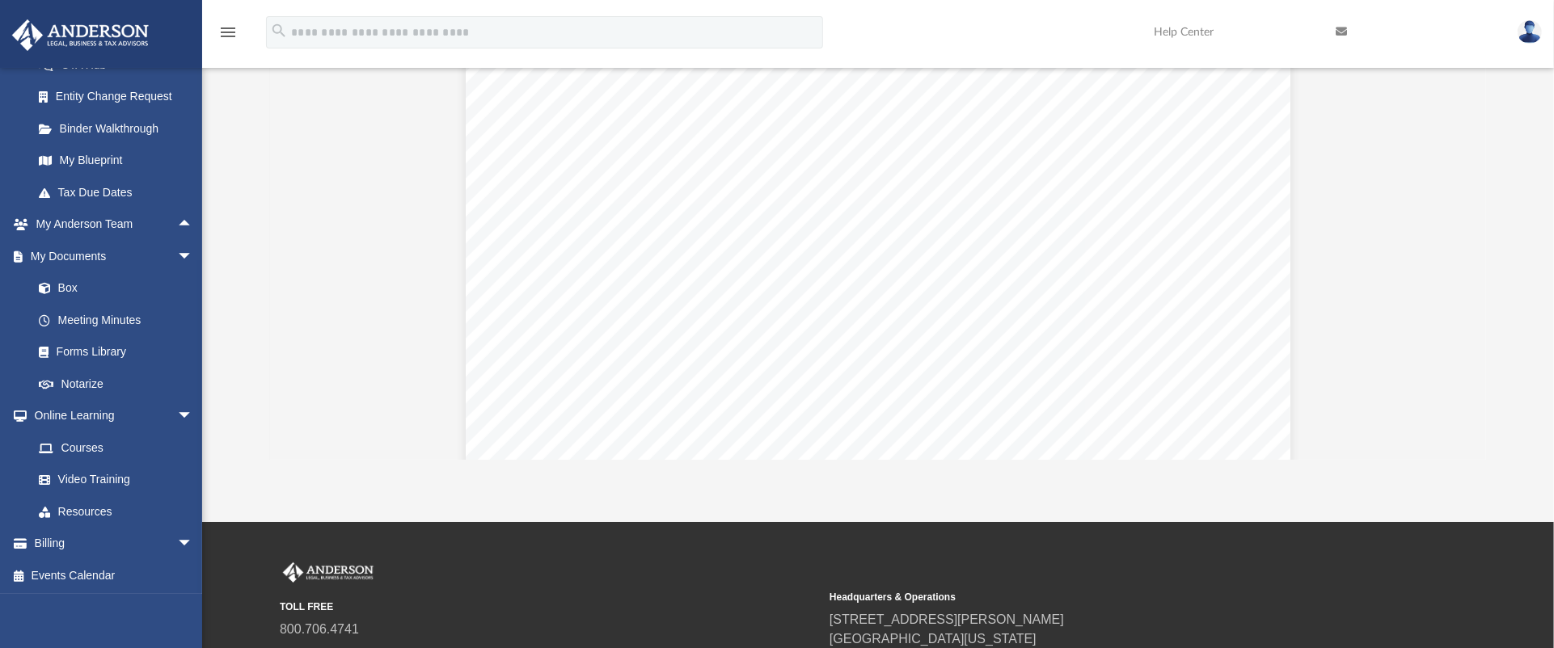
scroll to position [2857, 0]
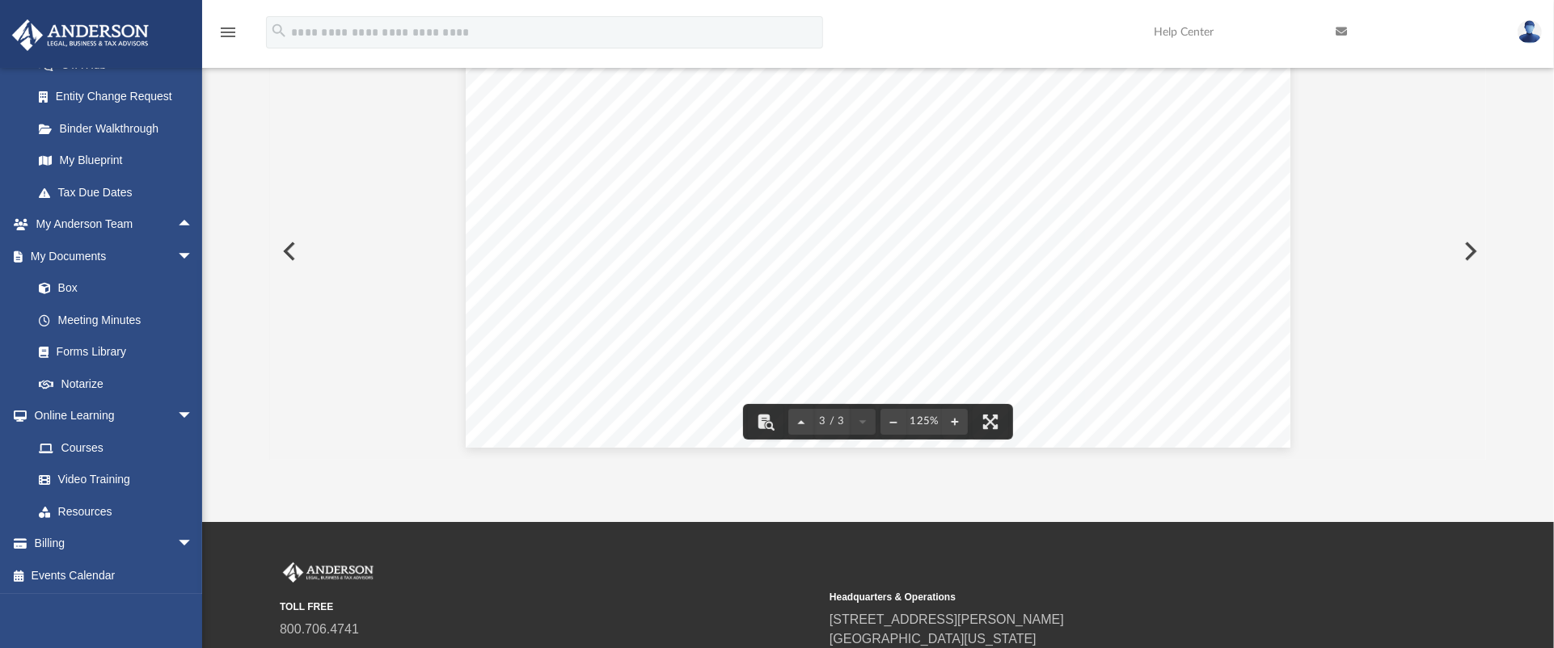
click at [970, 244] on button "Preview" at bounding box center [1469, 251] width 36 height 45
click at [970, 246] on button "Preview" at bounding box center [1469, 251] width 36 height 45
click at [970, 248] on button "Preview" at bounding box center [1469, 251] width 36 height 45
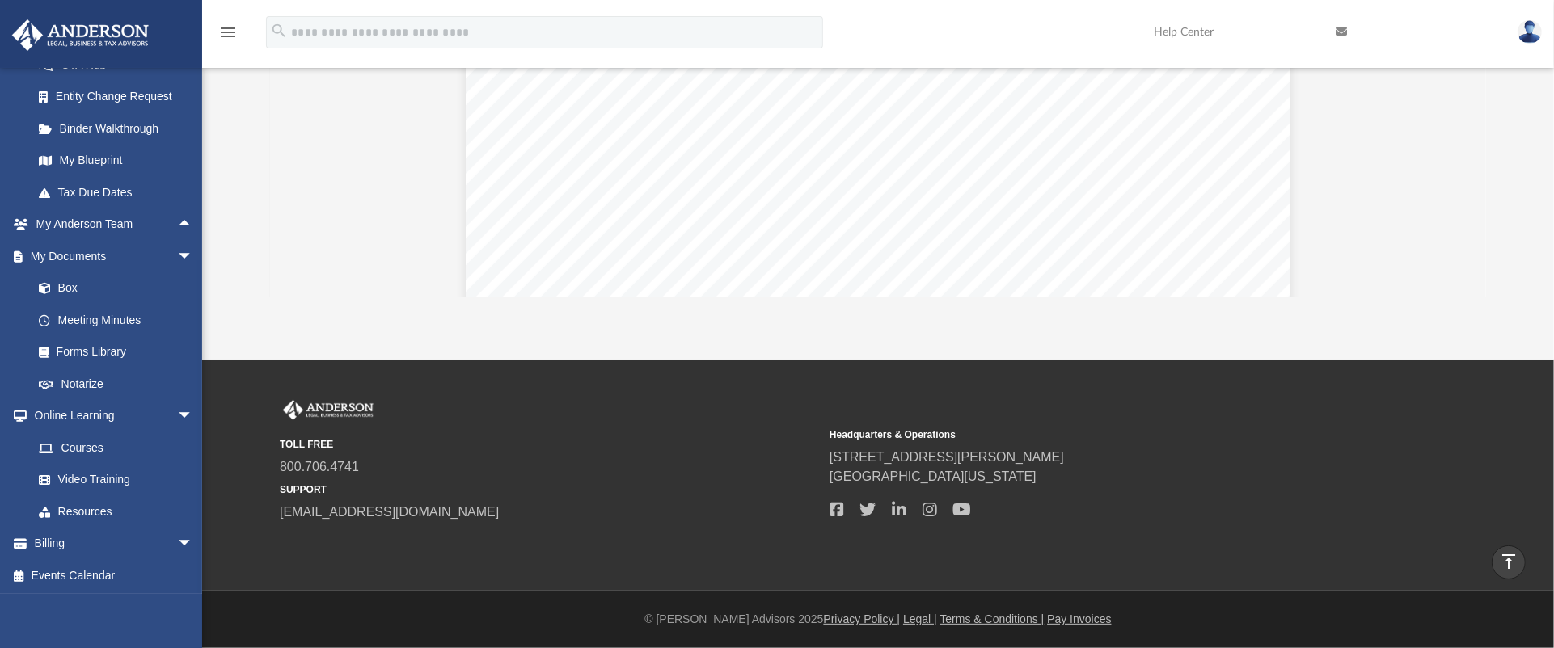
scroll to position [0, 0]
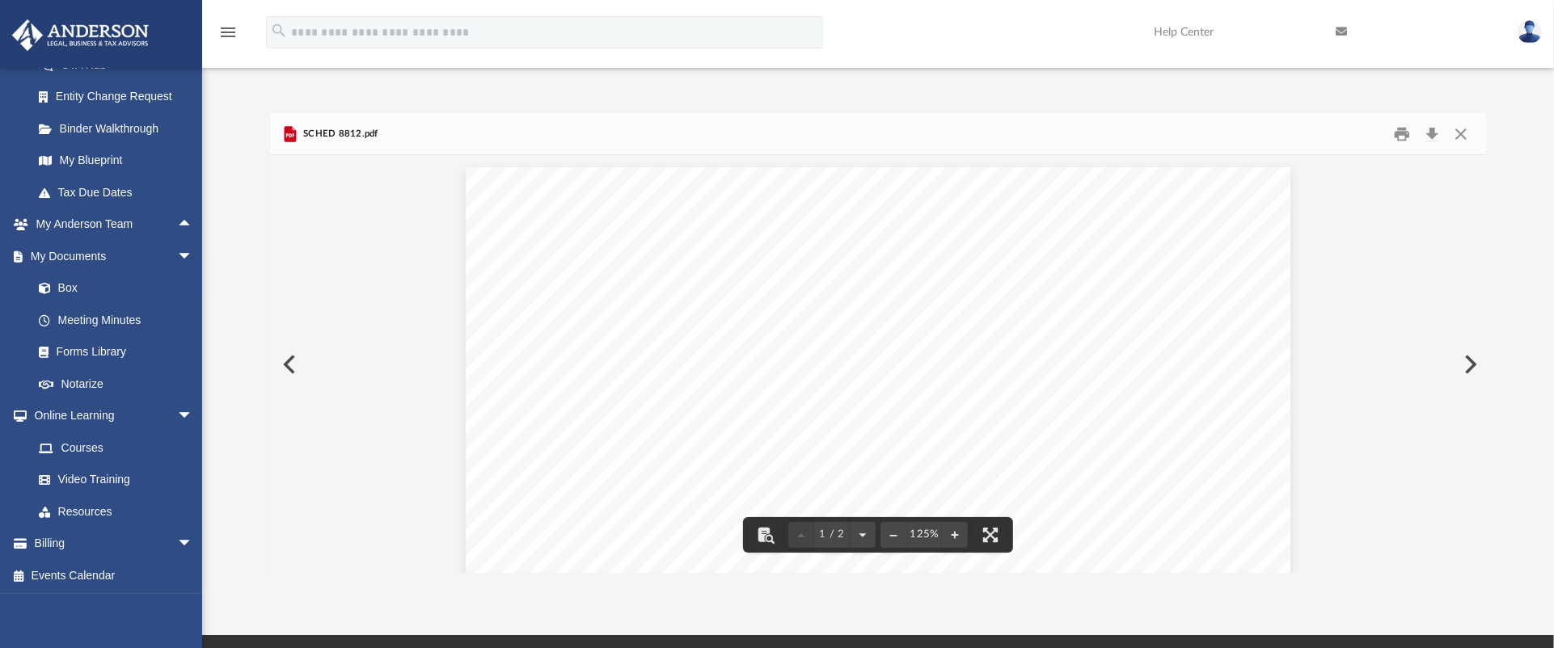
click at [970, 363] on button "Preview" at bounding box center [1469, 364] width 36 height 45
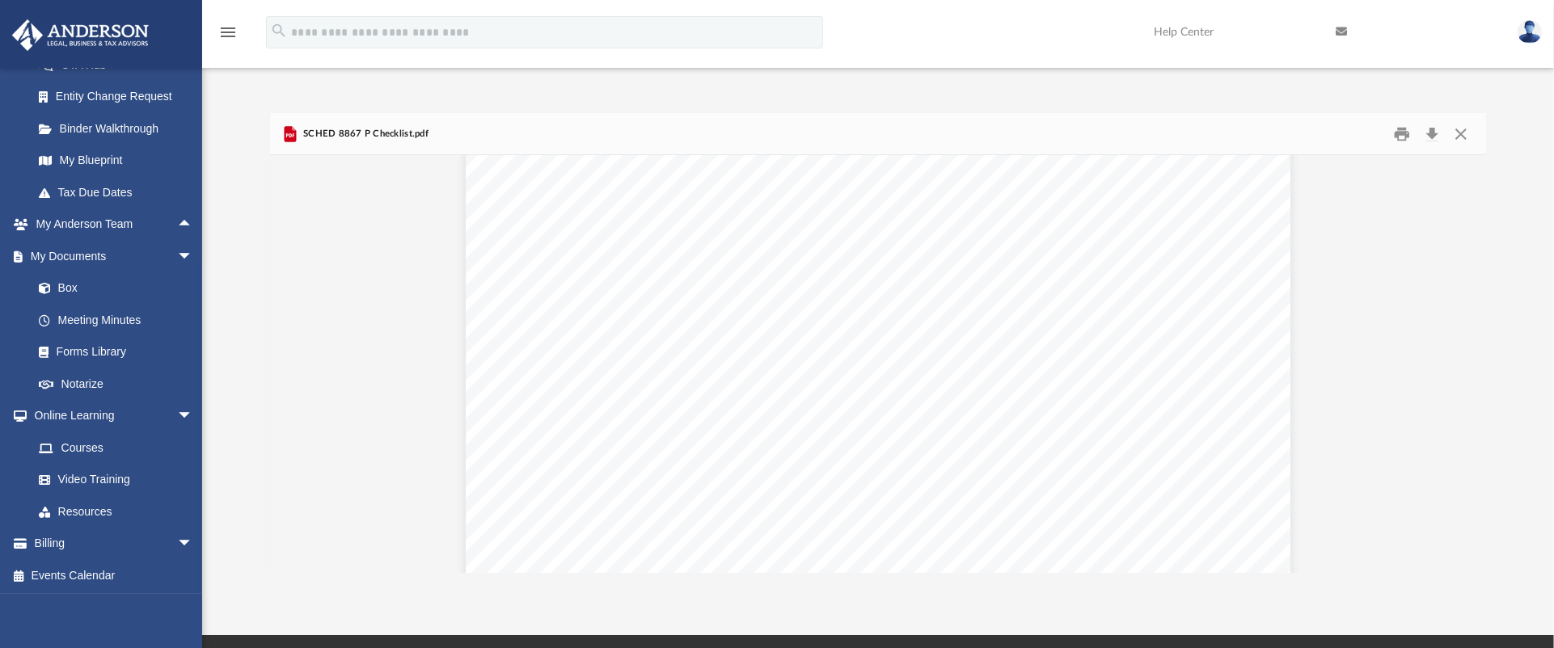
scroll to position [1765, 0]
click at [970, 358] on button "Preview" at bounding box center [1469, 364] width 36 height 45
click at [970, 360] on button "Preview" at bounding box center [1469, 364] width 36 height 45
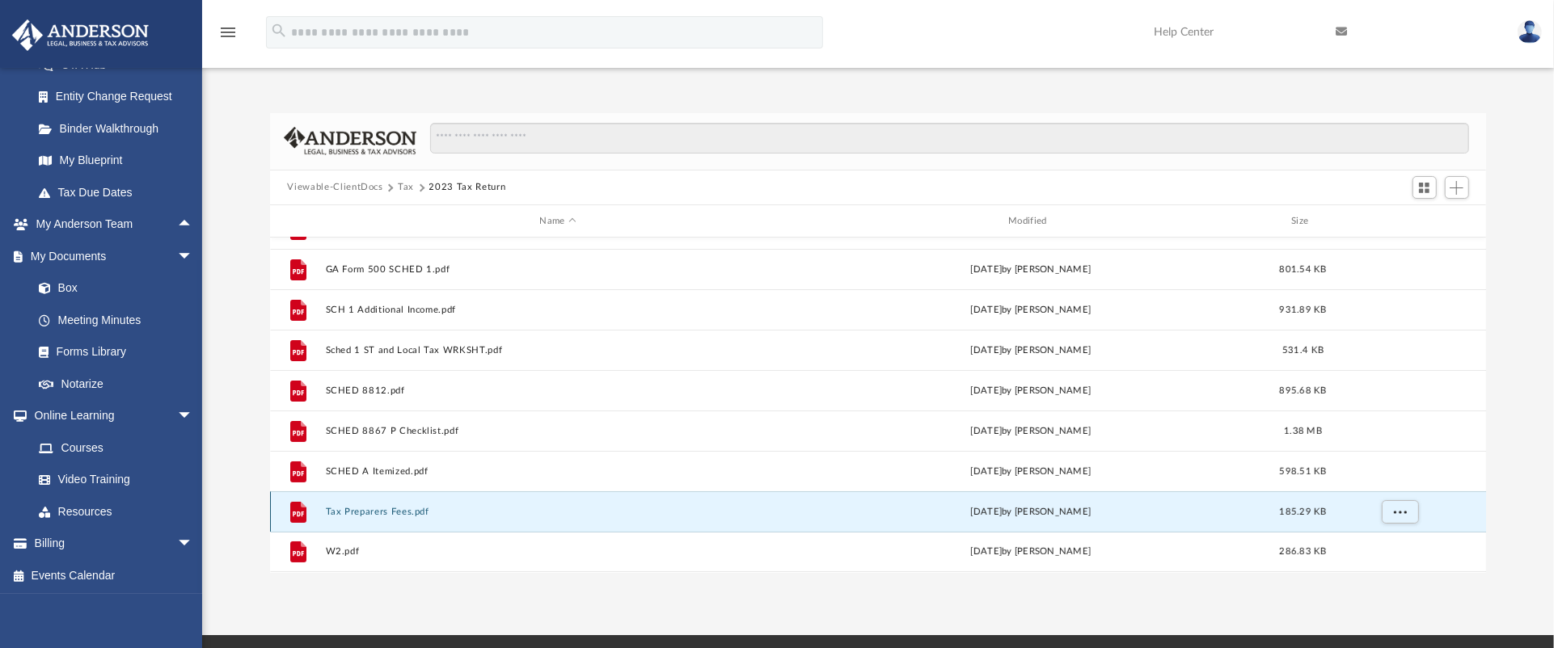
scroll to position [150, 0]
click at [619, 404] on button "Tax Preparers Fees.pdf" at bounding box center [558, 513] width 466 height 11
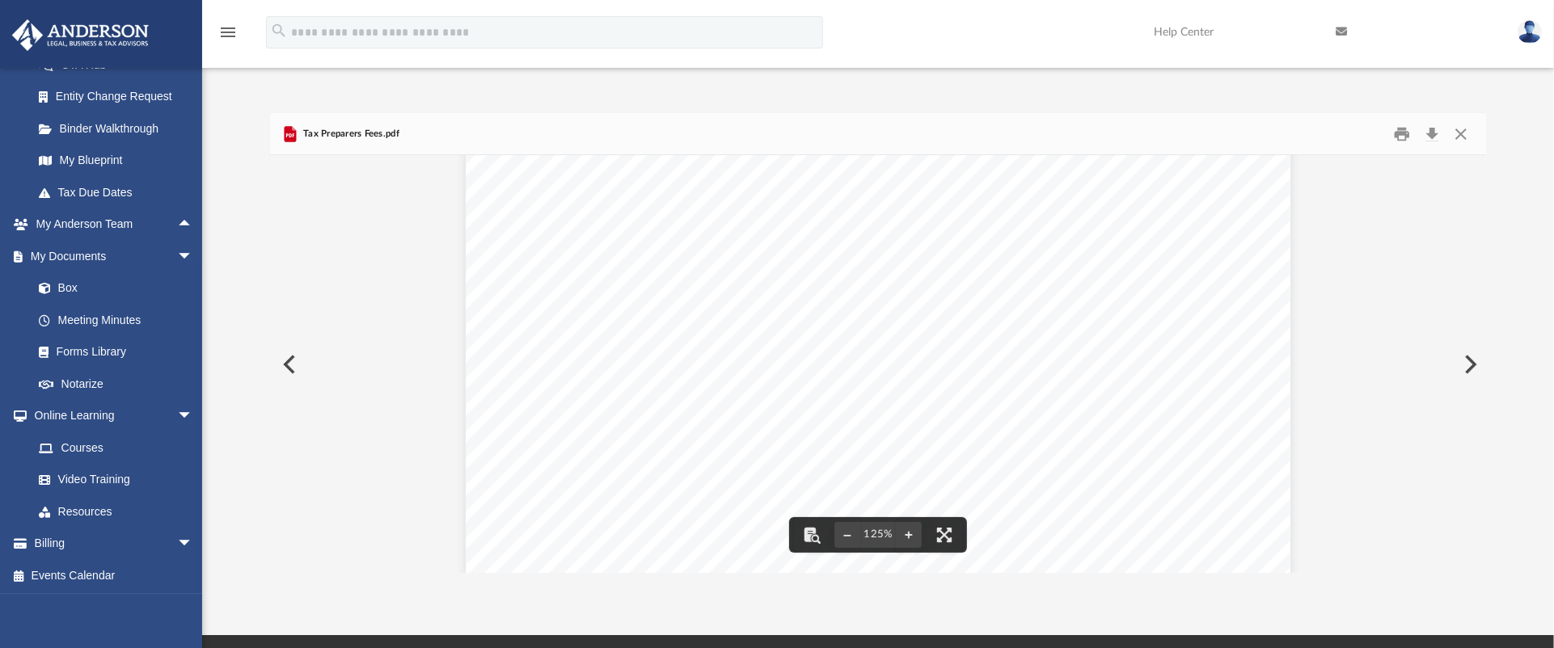
scroll to position [674, 0]
click at [970, 364] on button "Preview" at bounding box center [1469, 364] width 36 height 45
click at [294, 372] on button "Preview" at bounding box center [288, 364] width 36 height 45
click at [970, 372] on button "Preview" at bounding box center [1469, 364] width 36 height 45
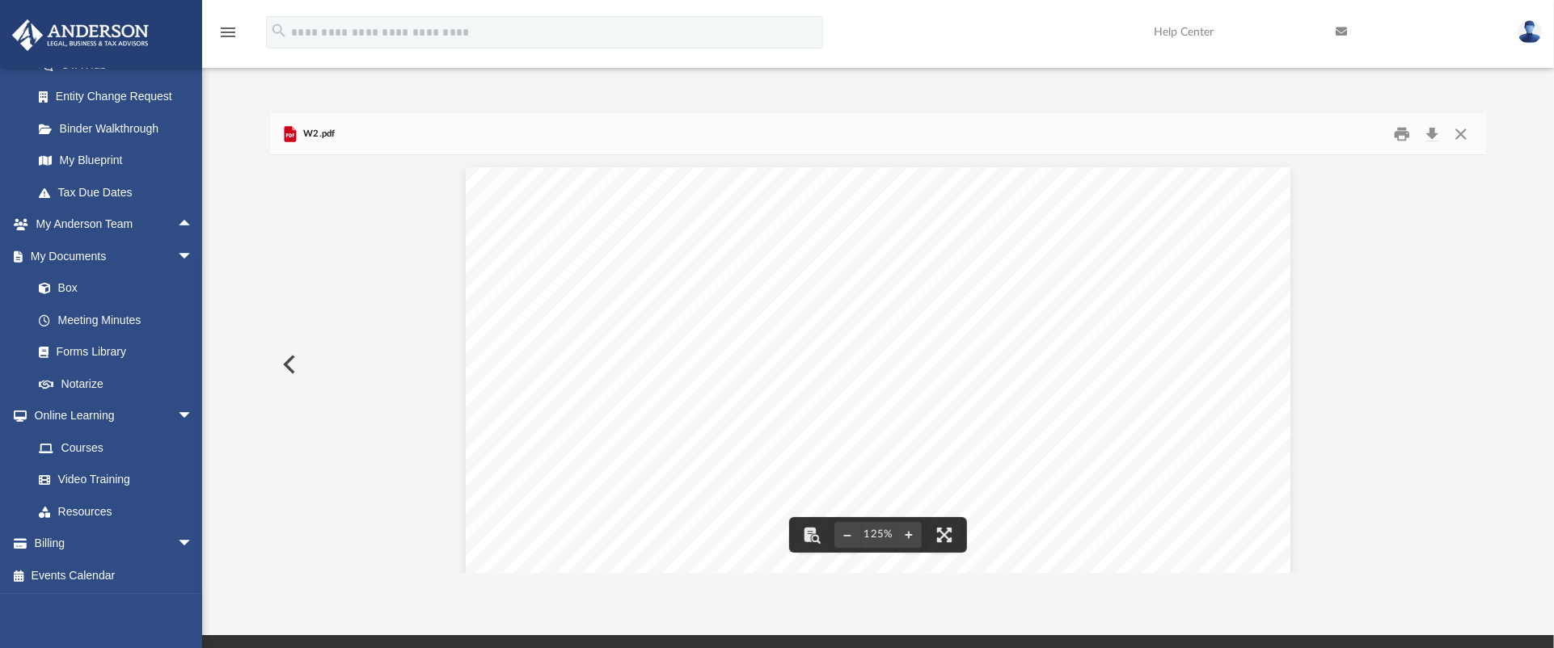
scroll to position [365, 0]
click at [970, 138] on button "Close" at bounding box center [1460, 133] width 29 height 25
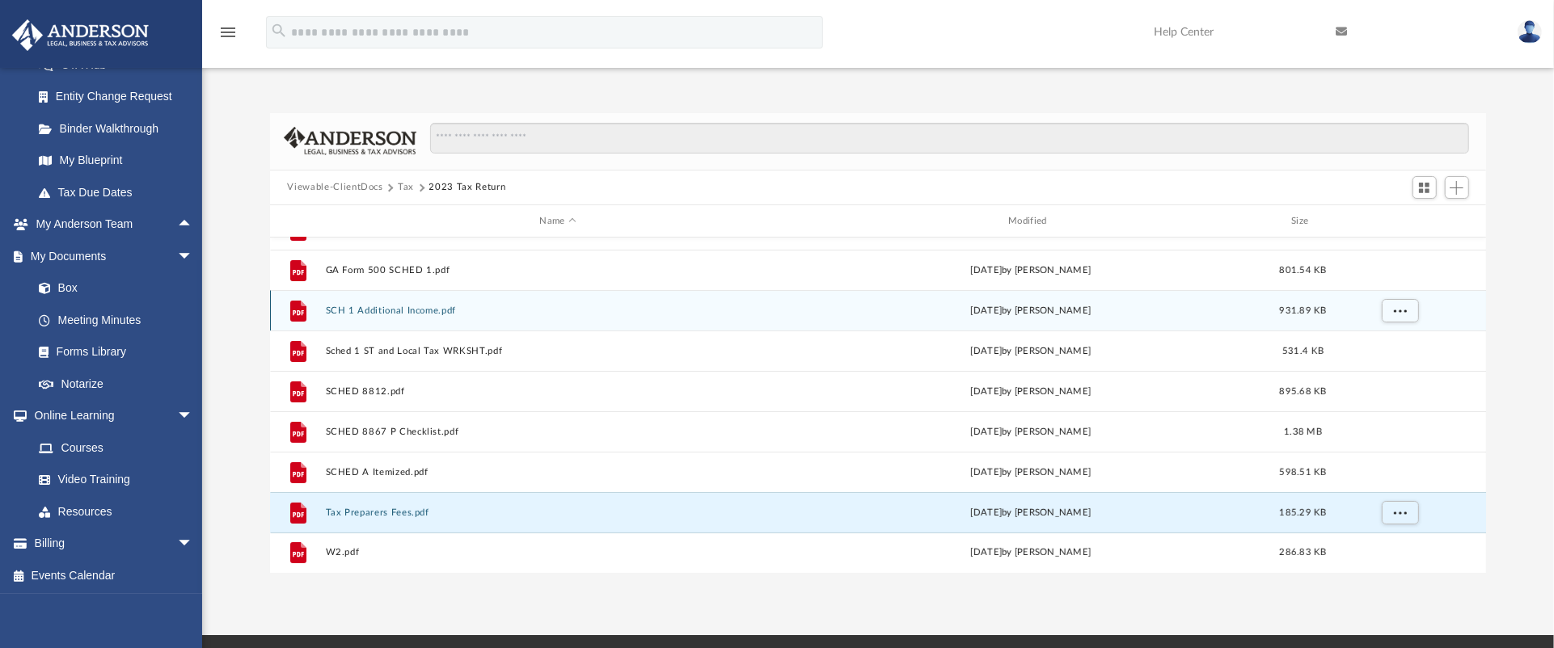
scroll to position [0, 0]
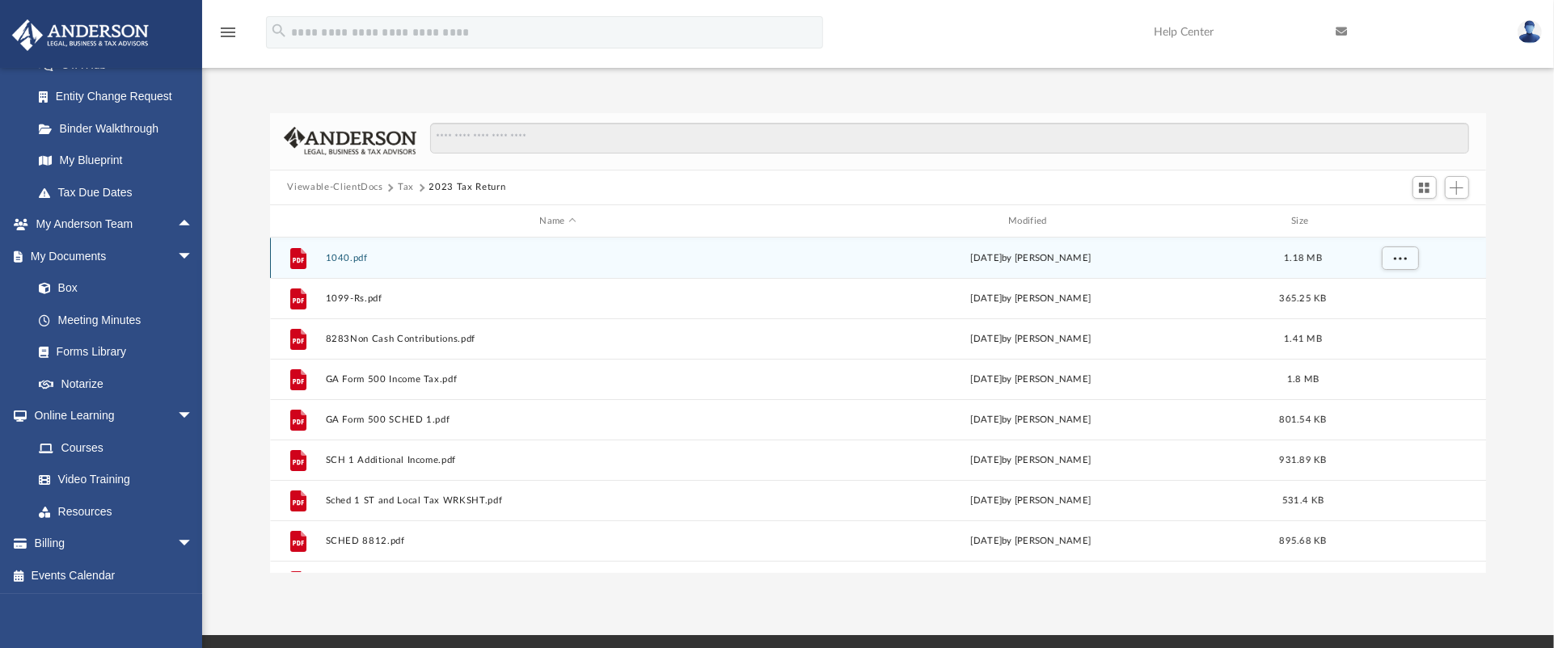
click at [969, 269] on div "File 1040.pdf Thu Feb 27 2025 by Jacqueline Lett 1.18 MB" at bounding box center [878, 258] width 1217 height 40
